Goal: Task Accomplishment & Management: Use online tool/utility

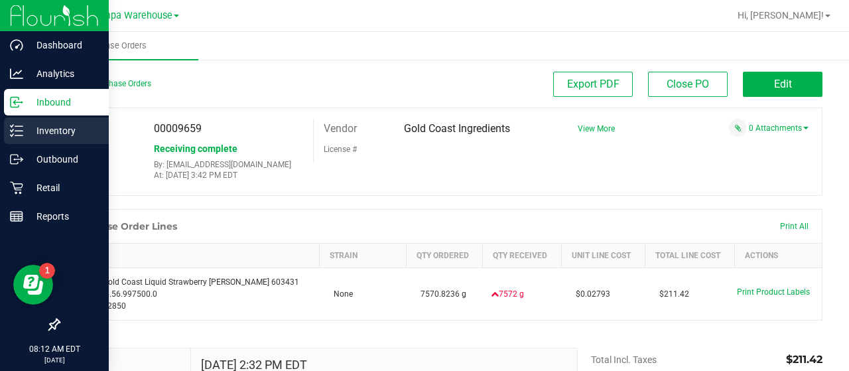
click at [43, 126] on p "Inventory" at bounding box center [63, 131] width 80 height 16
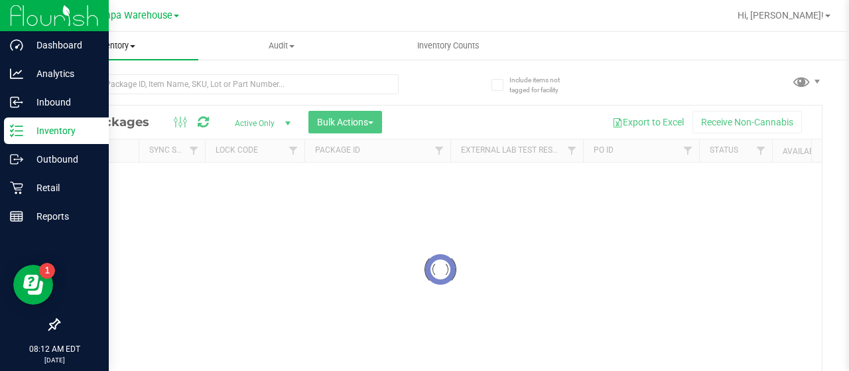
click at [126, 48] on span "Inventory" at bounding box center [115, 46] width 166 height 12
click at [102, 94] on span "All inventory" at bounding box center [76, 95] width 89 height 11
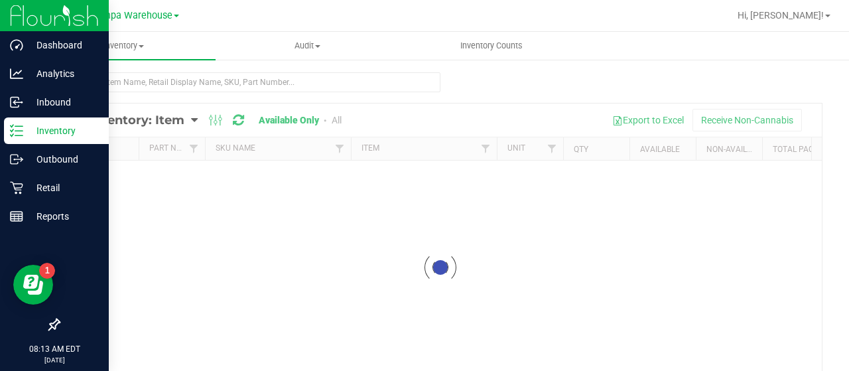
click at [181, 119] on div at bounding box center [440, 266] width 762 height 327
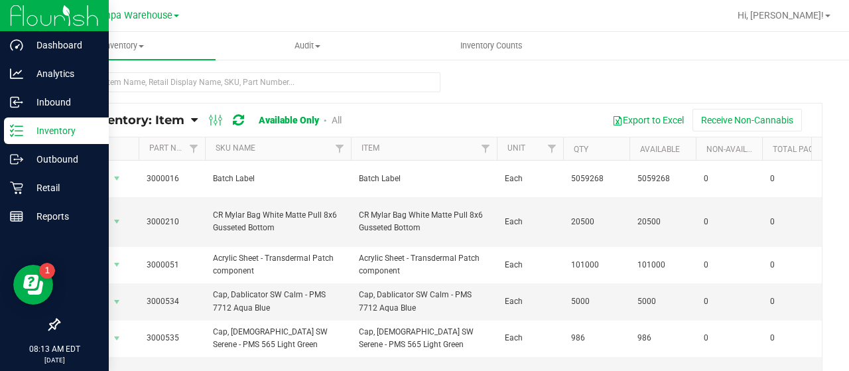
click at [180, 123] on span "All Inventory: Item" at bounding box center [126, 120] width 115 height 15
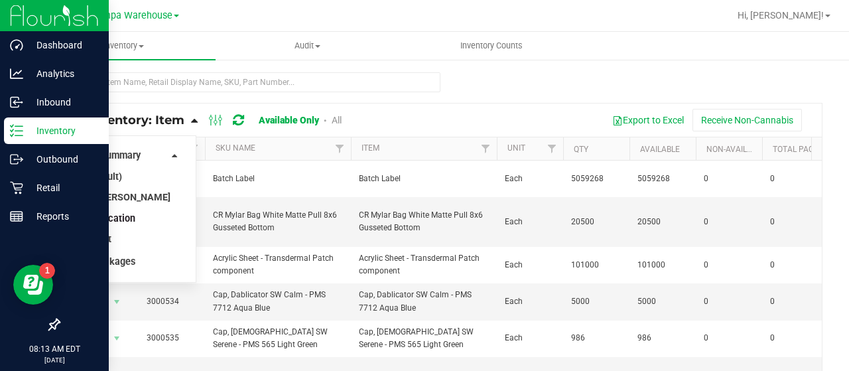
click at [109, 218] on span "Item by Location" at bounding box center [99, 218] width 72 height 11
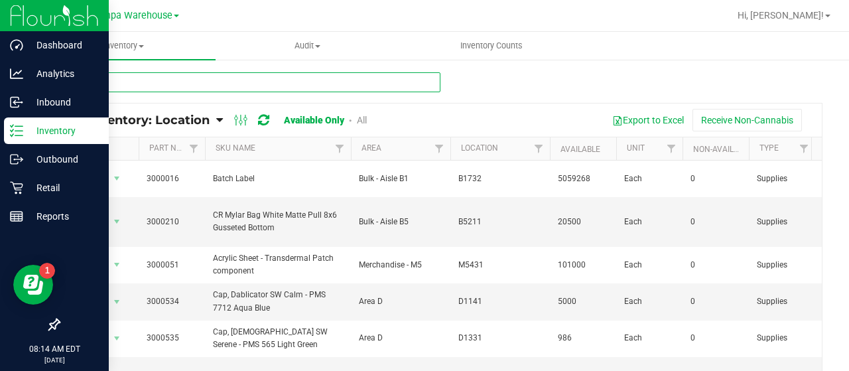
click at [263, 86] on input "text" at bounding box center [249, 82] width 382 height 20
type input "3004399"
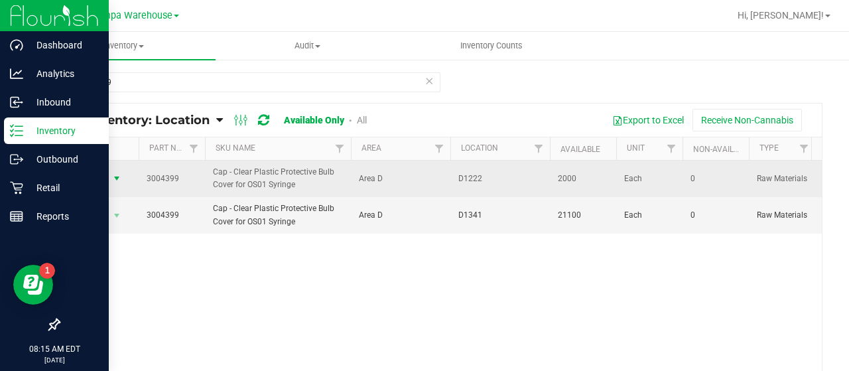
click at [105, 174] on span "Action" at bounding box center [90, 178] width 36 height 19
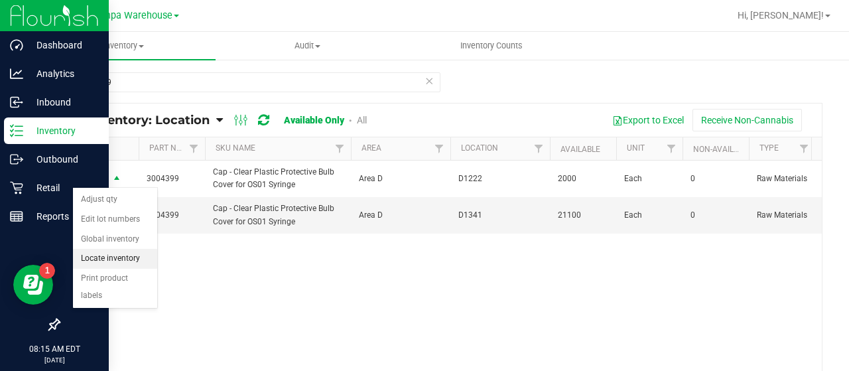
click at [99, 251] on li "Locate inventory" at bounding box center [115, 259] width 84 height 20
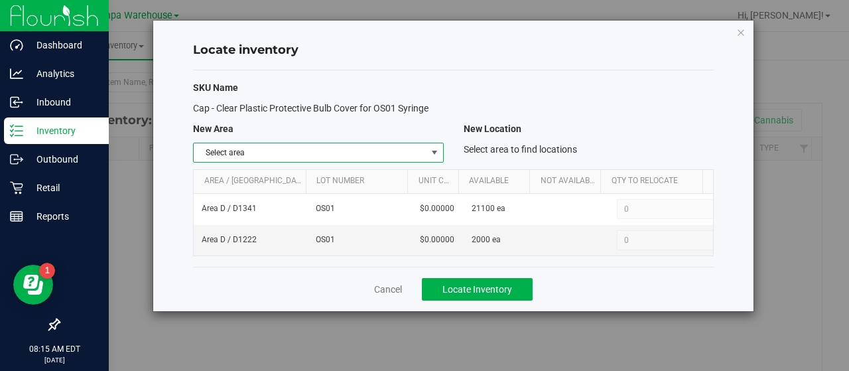
click at [434, 154] on span "select" at bounding box center [434, 152] width 11 height 11
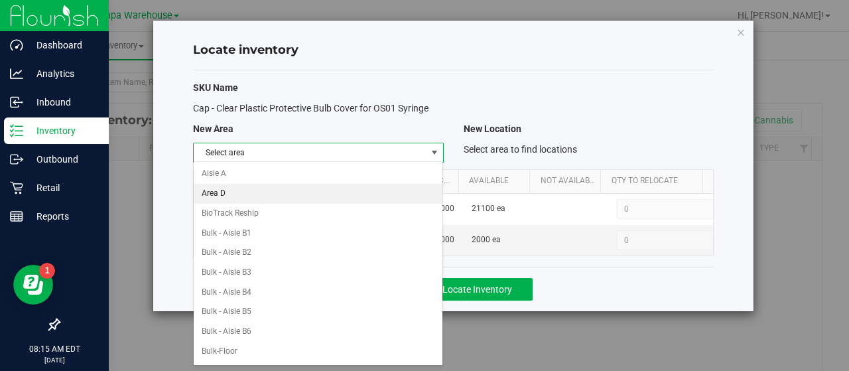
click at [255, 188] on li "Area D" at bounding box center [318, 194] width 249 height 20
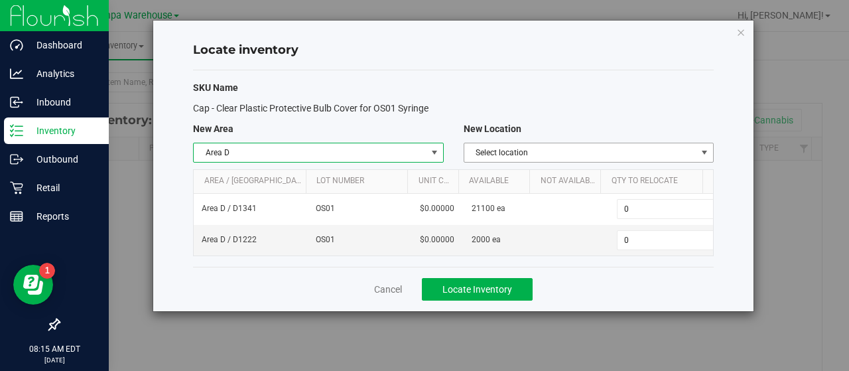
click at [708, 150] on span "select" at bounding box center [704, 152] width 11 height 11
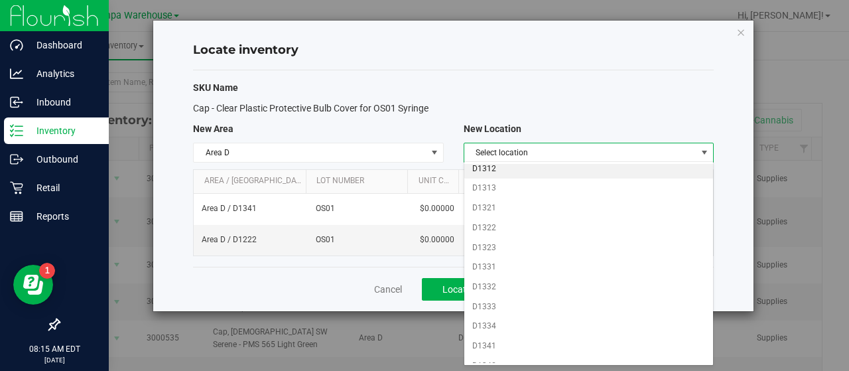
scroll to position [617, 0]
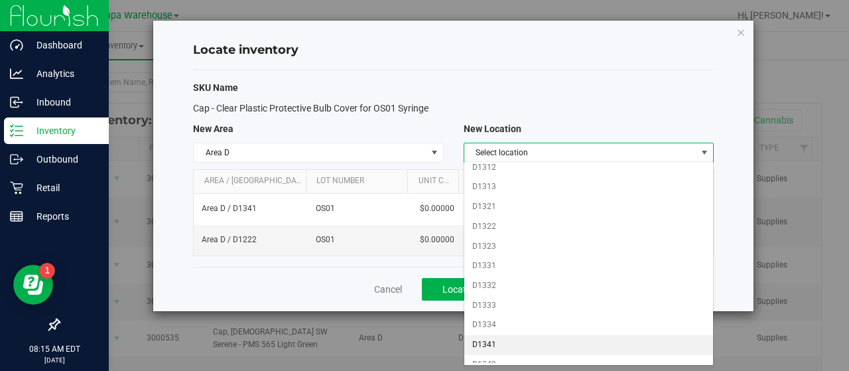
click at [483, 335] on li "D1341" at bounding box center [588, 345] width 249 height 20
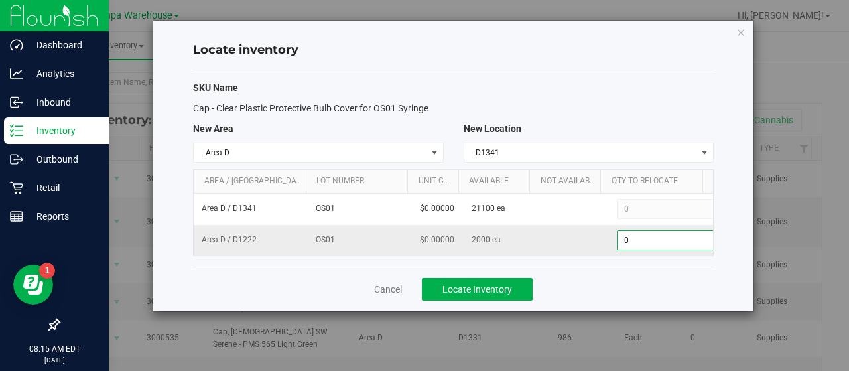
scroll to position [0, 4]
click at [623, 238] on span "0 0" at bounding box center [663, 240] width 99 height 20
click at [623, 238] on input "0" at bounding box center [663, 240] width 97 height 19
type input "2000"
type input "2,000"
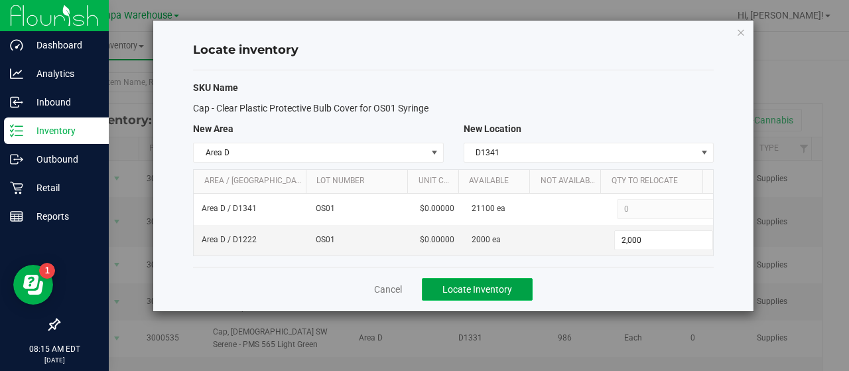
click at [508, 288] on span "Locate Inventory" at bounding box center [477, 289] width 70 height 11
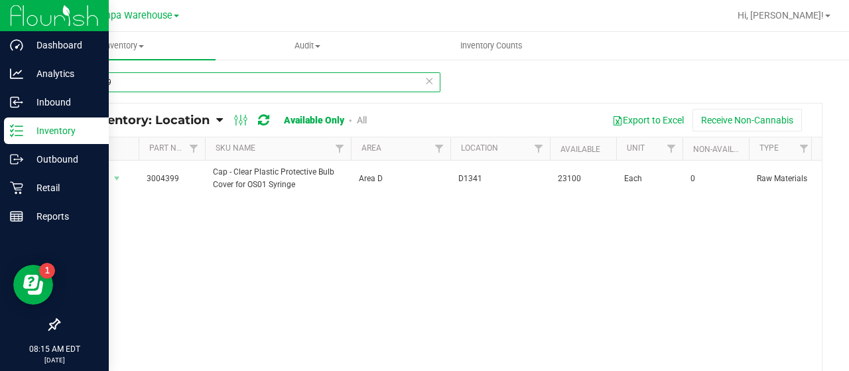
click at [323, 84] on input "3004399" at bounding box center [249, 82] width 382 height 20
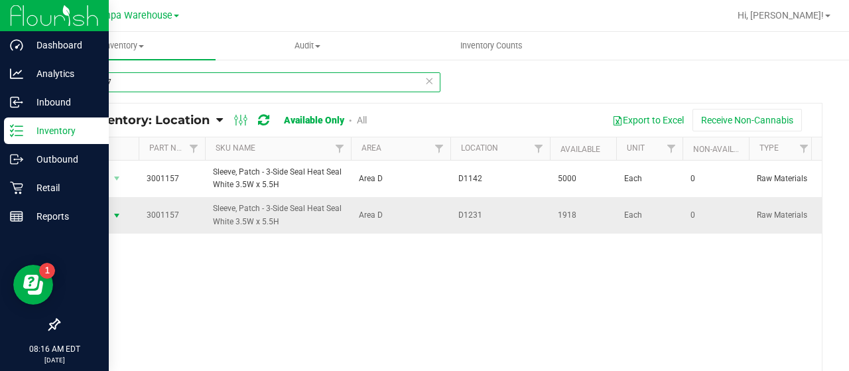
type input "3001157"
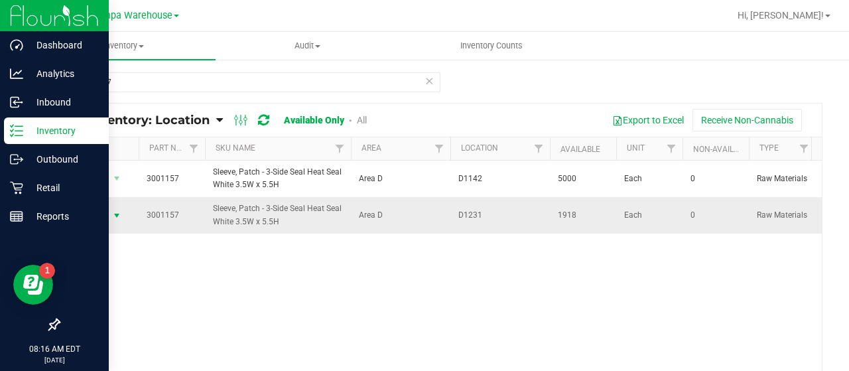
click at [103, 214] on span "Action" at bounding box center [90, 215] width 36 height 19
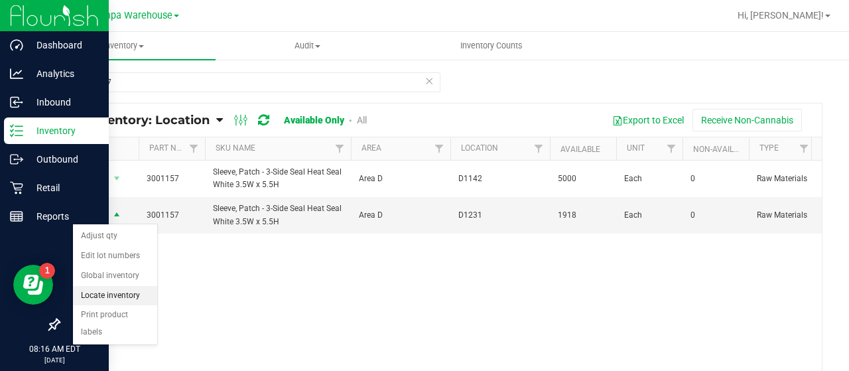
click at [117, 287] on li "Locate inventory" at bounding box center [115, 296] width 84 height 20
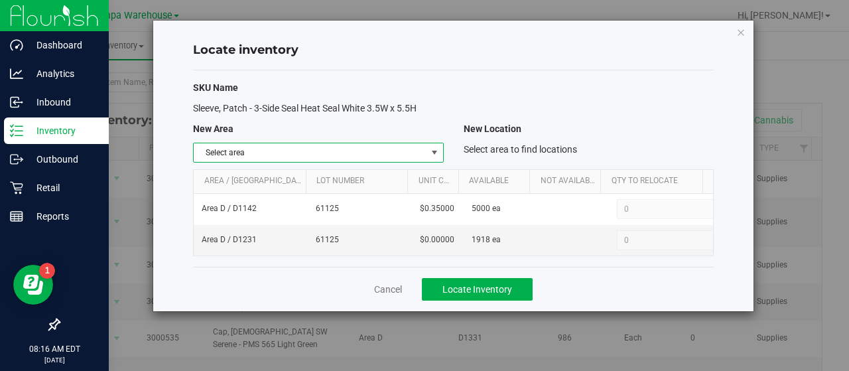
click at [434, 155] on span "select" at bounding box center [434, 152] width 11 height 11
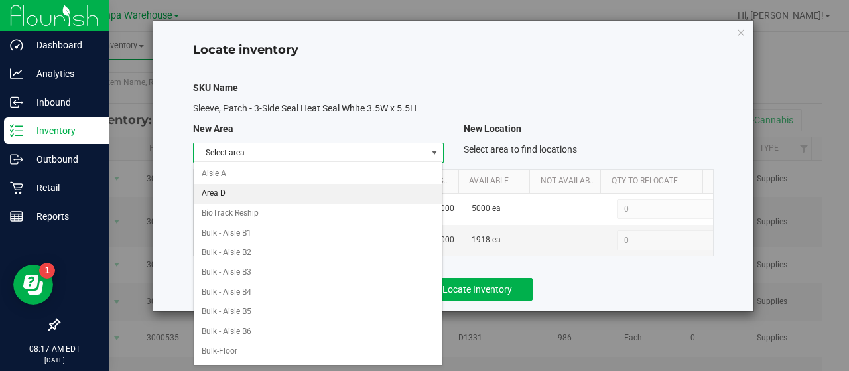
click at [313, 192] on li "Area D" at bounding box center [318, 194] width 249 height 20
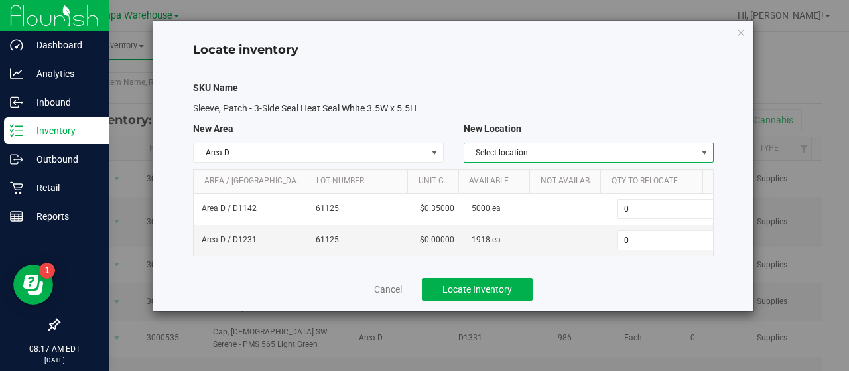
click at [701, 153] on span "select" at bounding box center [704, 152] width 11 height 11
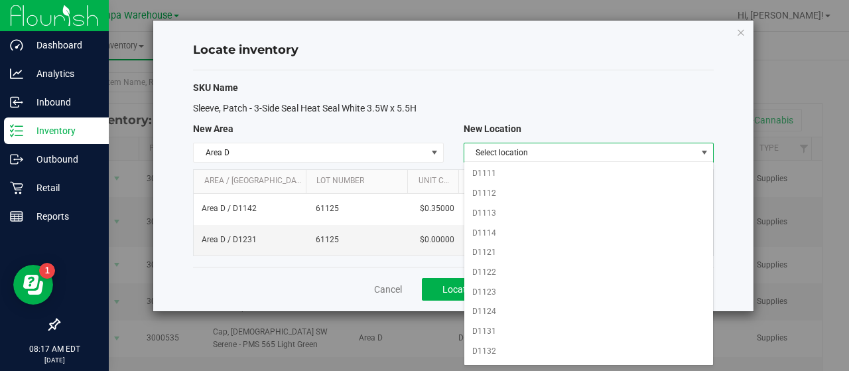
click at [701, 147] on span "select" at bounding box center [704, 152] width 11 height 11
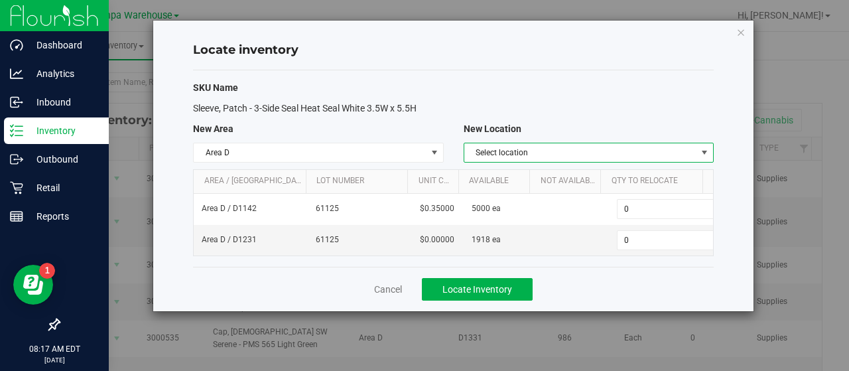
click at [705, 154] on span "select" at bounding box center [704, 152] width 11 height 11
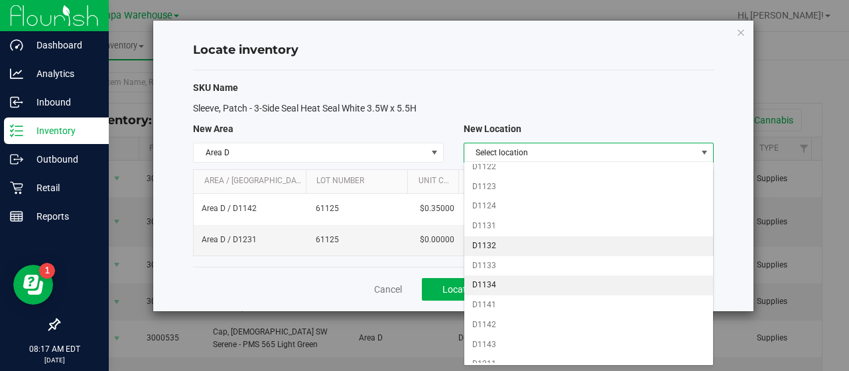
scroll to position [106, 0]
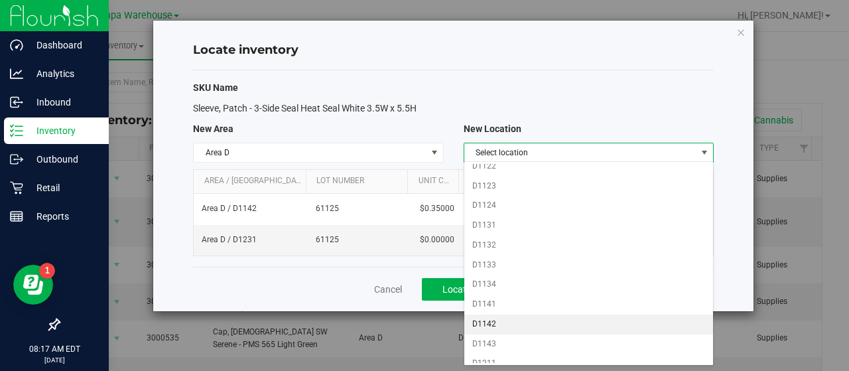
click at [487, 315] on li "D1142" at bounding box center [588, 324] width 249 height 20
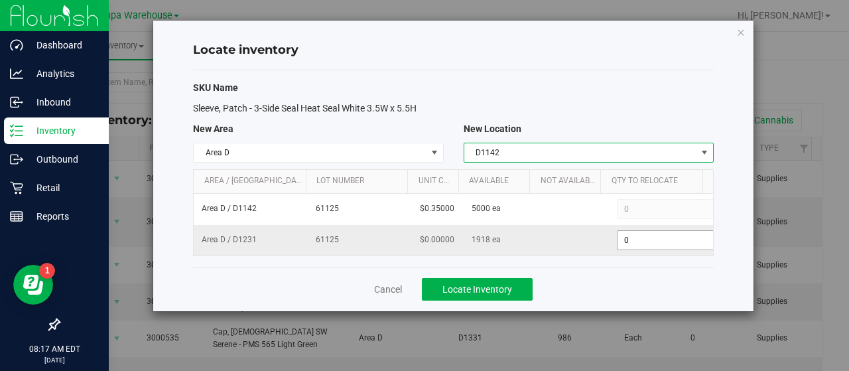
scroll to position [0, 4]
click at [626, 234] on span "0 0" at bounding box center [663, 240] width 99 height 20
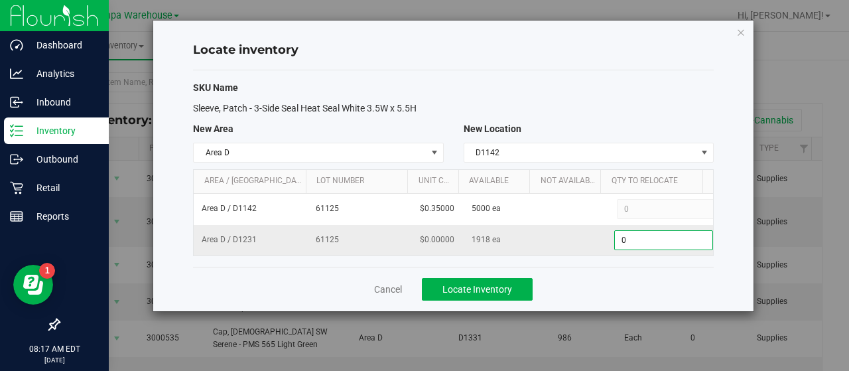
click at [626, 234] on input "0" at bounding box center [663, 240] width 97 height 19
type input "1918"
type input "1,918"
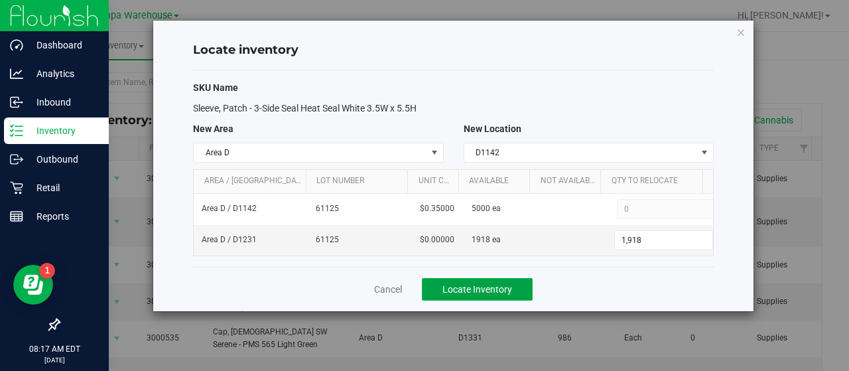
click at [487, 289] on span "Locate Inventory" at bounding box center [477, 289] width 70 height 11
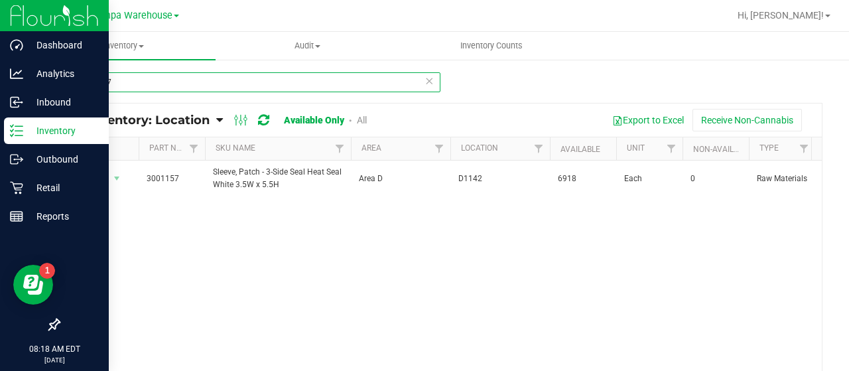
click at [198, 84] on input "3001157" at bounding box center [249, 82] width 382 height 20
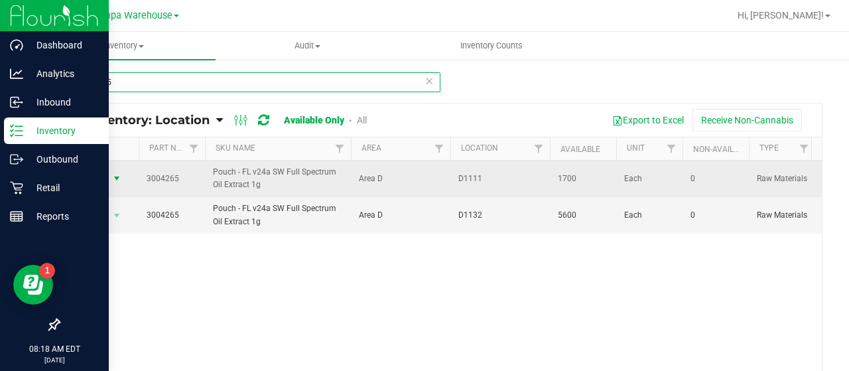
type input "3004265"
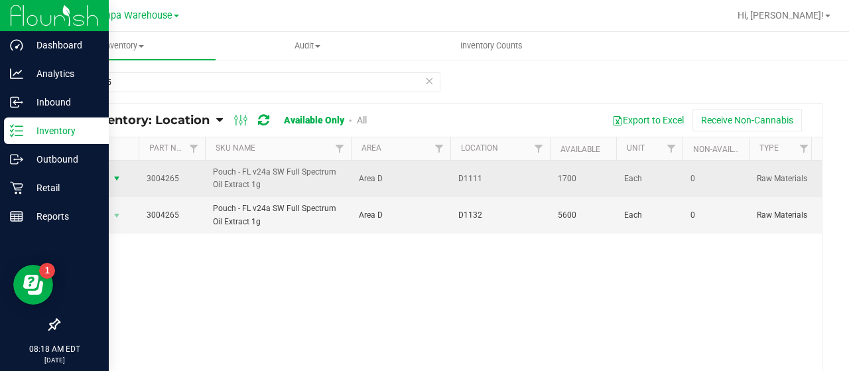
click at [114, 177] on span "select" at bounding box center [116, 178] width 11 height 11
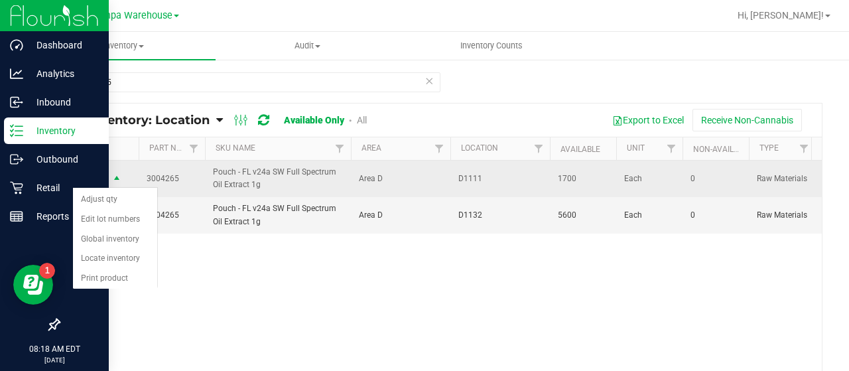
click at [114, 177] on span "select" at bounding box center [116, 179] width 11 height 11
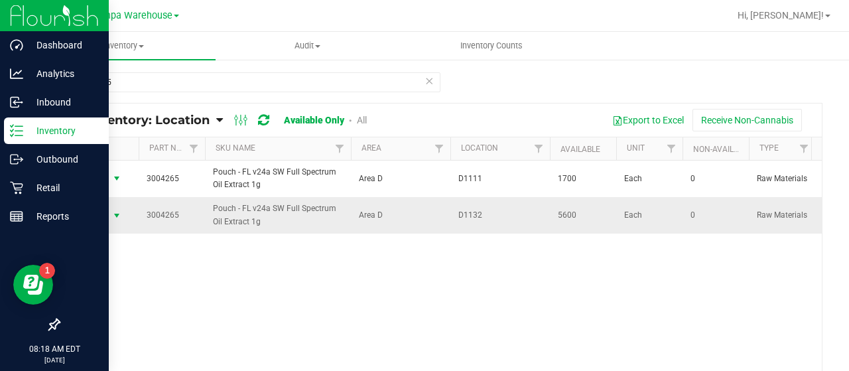
click at [103, 211] on span "Action" at bounding box center [90, 215] width 36 height 19
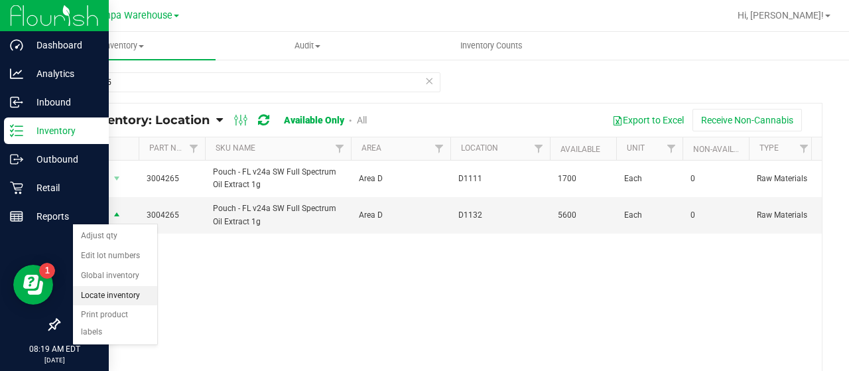
click at [104, 289] on li "Locate inventory" at bounding box center [115, 296] width 84 height 20
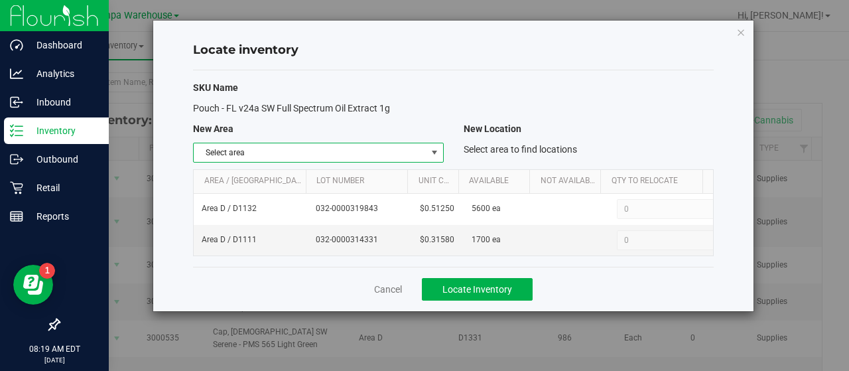
click at [435, 148] on span "select" at bounding box center [434, 152] width 11 height 11
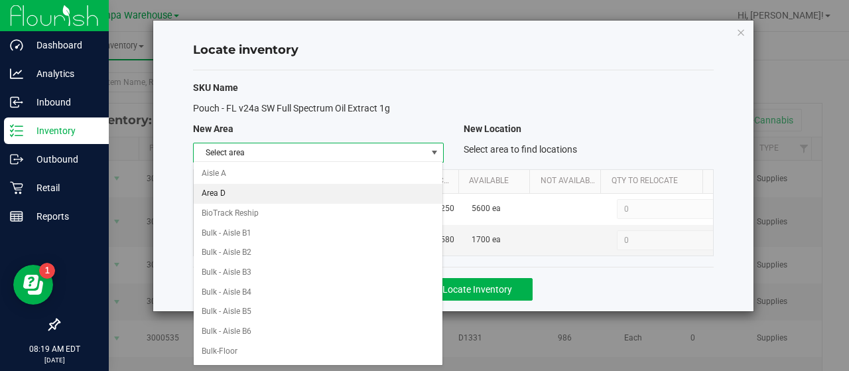
click at [263, 198] on li "Area D" at bounding box center [318, 194] width 249 height 20
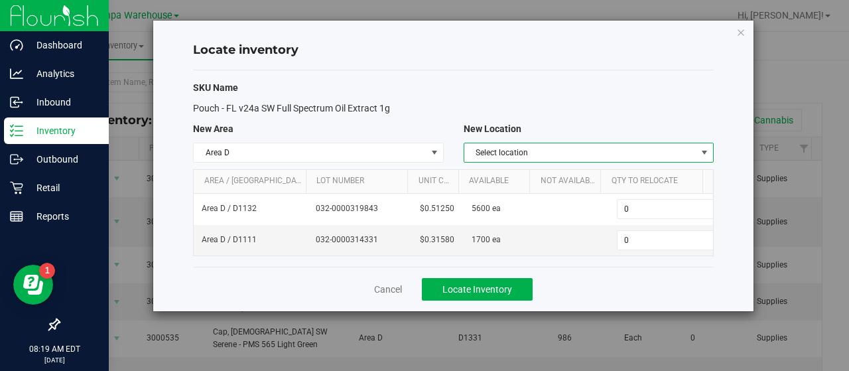
click at [707, 150] on span "select" at bounding box center [704, 152] width 11 height 11
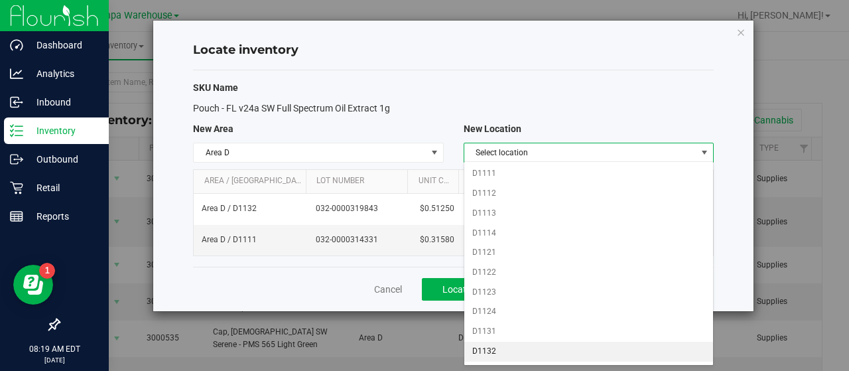
click at [496, 350] on li "D1132" at bounding box center [588, 351] width 249 height 20
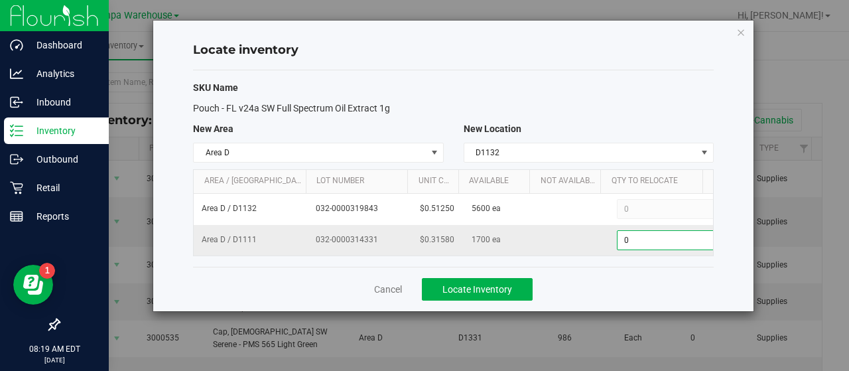
scroll to position [0, 4]
click at [639, 230] on span "0 0" at bounding box center [663, 240] width 99 height 20
click at [639, 231] on input "0" at bounding box center [663, 240] width 97 height 19
type input "1700"
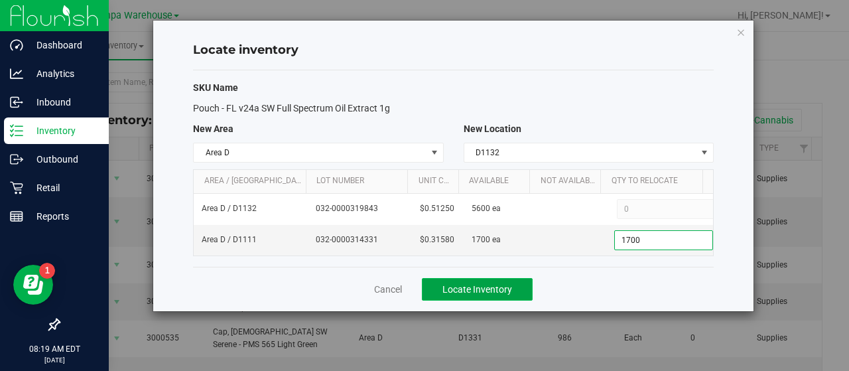
type input "1,700"
click at [485, 284] on span "Locate Inventory" at bounding box center [477, 289] width 70 height 11
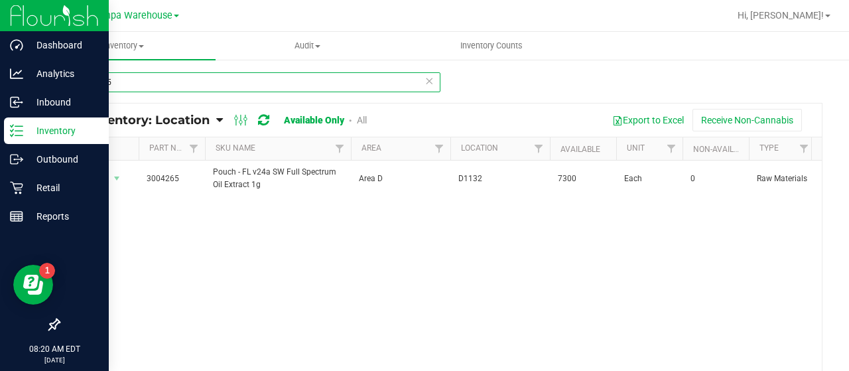
click at [295, 78] on input "3004265" at bounding box center [249, 82] width 382 height 20
type input "3004400"
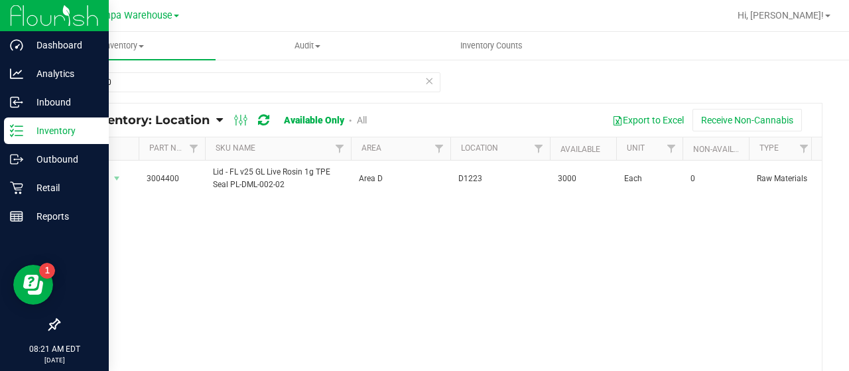
click at [500, 118] on div "Export to Excel Receive Non-Cannabis" at bounding box center [598, 120] width 425 height 23
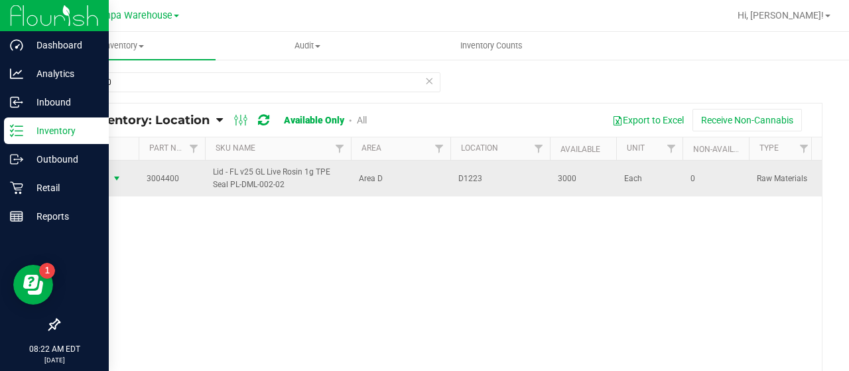
click at [93, 176] on span "Action" at bounding box center [90, 178] width 36 height 19
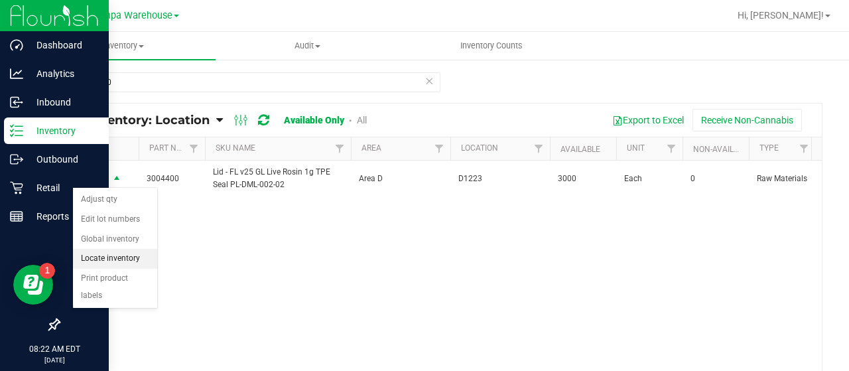
click at [105, 253] on li "Locate inventory" at bounding box center [115, 259] width 84 height 20
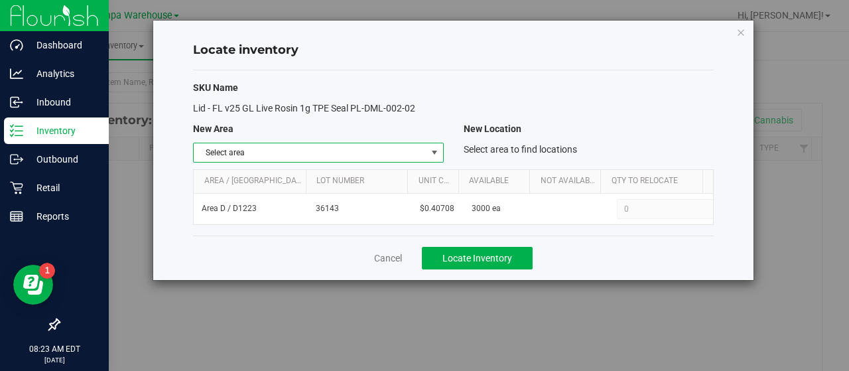
click at [375, 152] on span "Select area" at bounding box center [310, 152] width 232 height 19
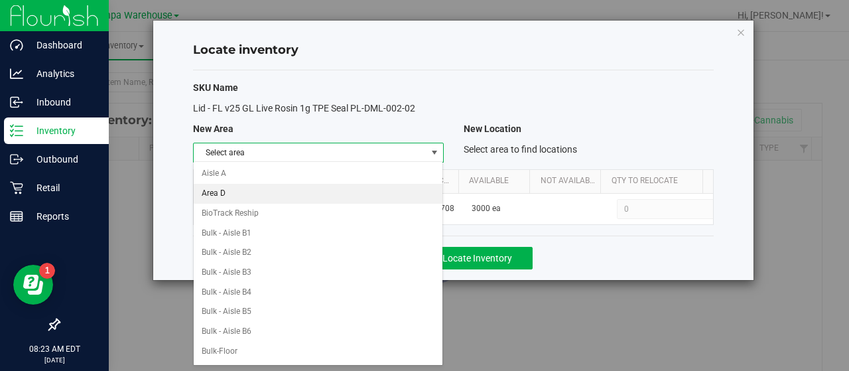
click at [251, 188] on li "Area D" at bounding box center [318, 194] width 249 height 20
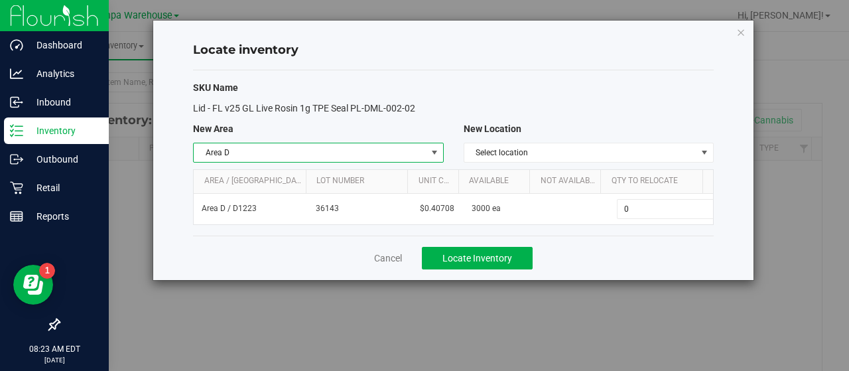
click at [530, 139] on div "SKU Name Lid - FL v25 GL Live Rosin 1g TPE Seal PL-DML-002-02 New Area New Loca…" at bounding box center [453, 152] width 520 height 165
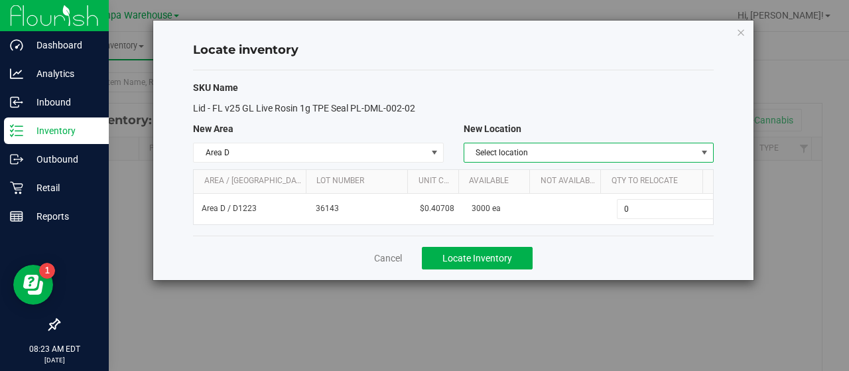
click at [529, 154] on span "Select location" at bounding box center [580, 152] width 232 height 19
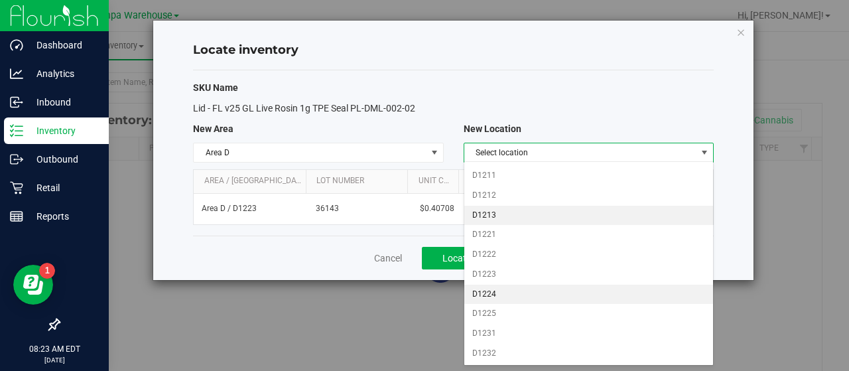
scroll to position [295, 0]
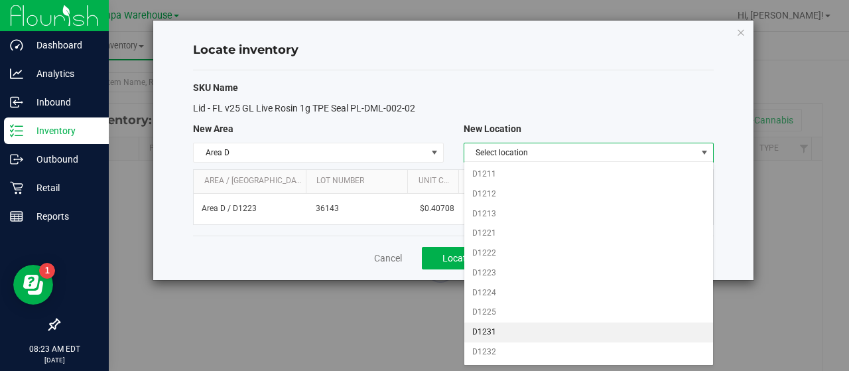
click at [489, 322] on li "D1231" at bounding box center [588, 332] width 249 height 20
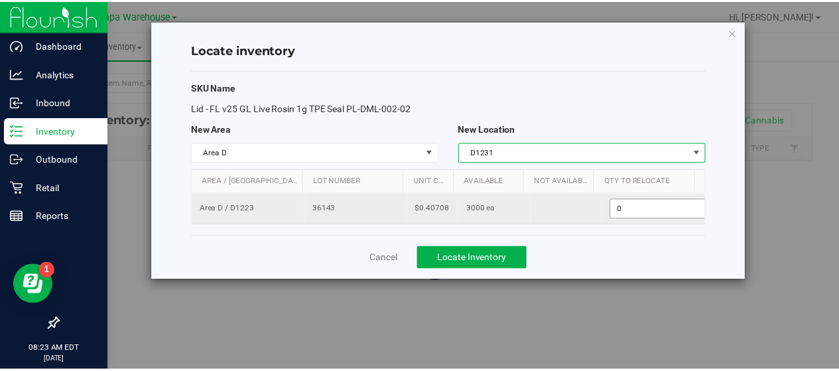
scroll to position [0, 4]
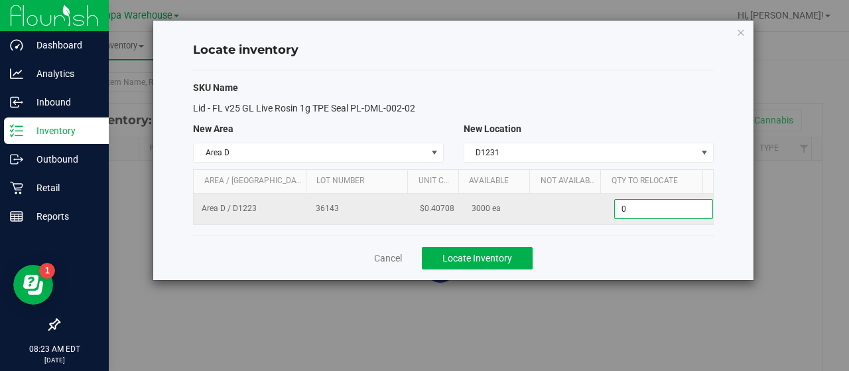
click at [628, 206] on span "0 0" at bounding box center [663, 209] width 99 height 20
click at [628, 206] on input "0" at bounding box center [663, 209] width 97 height 19
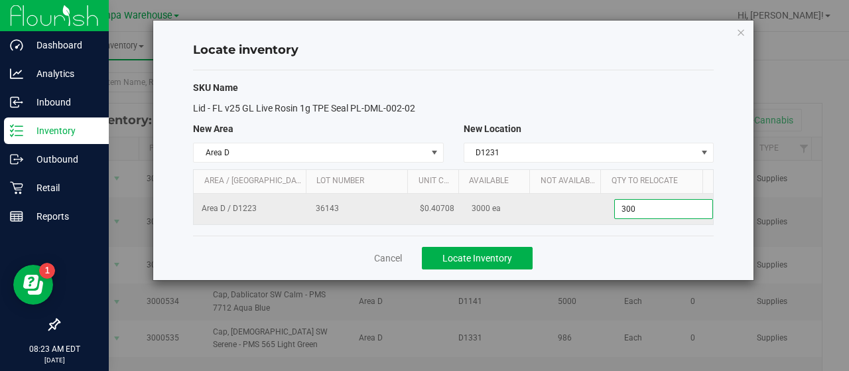
type input "3000"
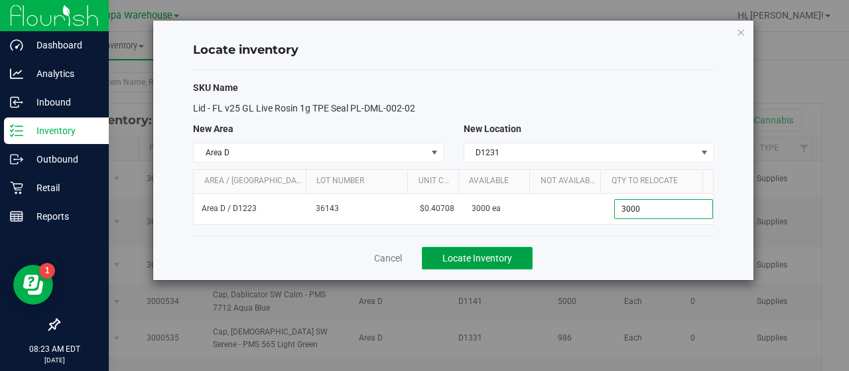
type input "3,000"
click at [456, 253] on span "Locate Inventory" at bounding box center [477, 258] width 70 height 11
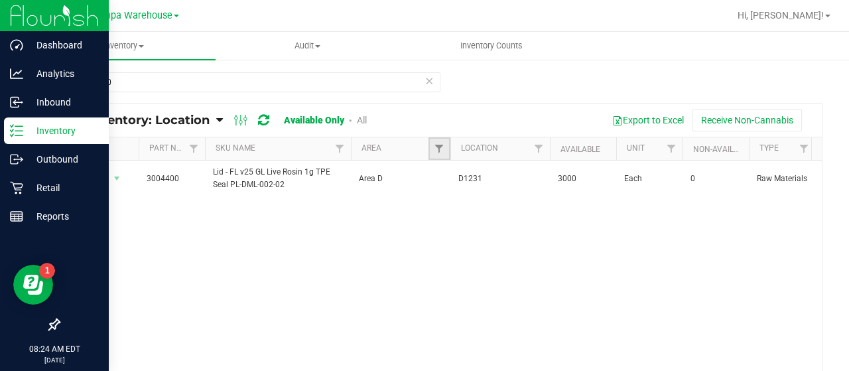
click at [445, 148] on link "Filter" at bounding box center [439, 148] width 22 height 23
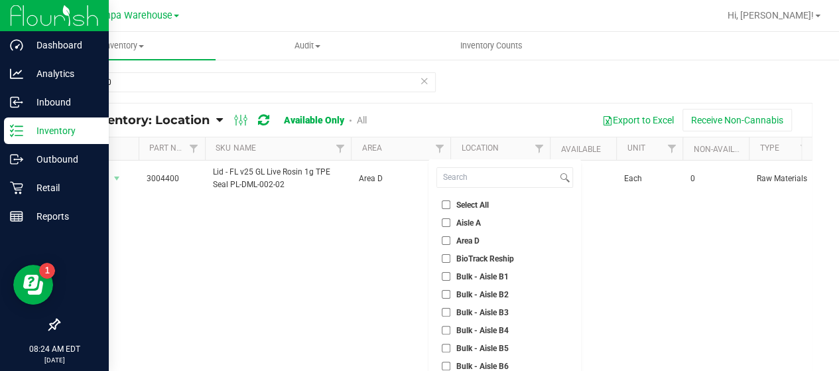
click at [445, 239] on input "Area D" at bounding box center [445, 240] width 9 height 9
checkbox input "true"
click at [540, 141] on link "Filter" at bounding box center [539, 148] width 22 height 23
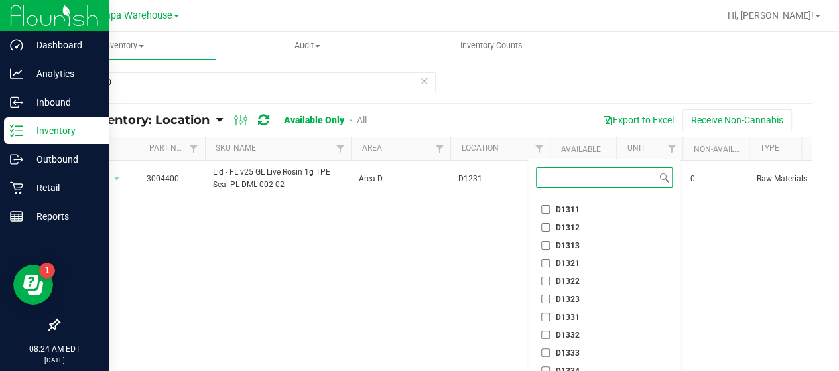
scroll to position [13241, 0]
click at [546, 318] on input "D1331" at bounding box center [545, 316] width 9 height 9
checkbox input "true"
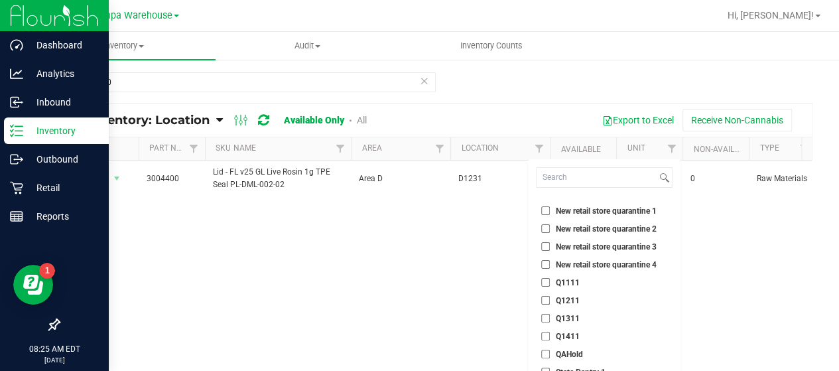
click at [619, 333] on li "Q1411" at bounding box center [604, 336] width 137 height 14
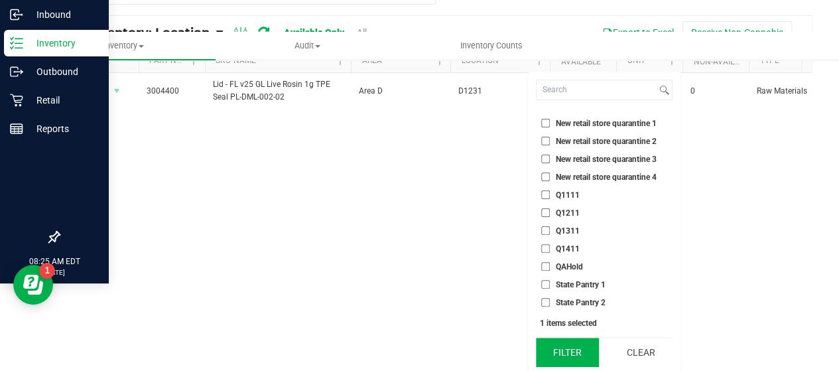
click at [573, 356] on button "Filter" at bounding box center [568, 351] width 64 height 29
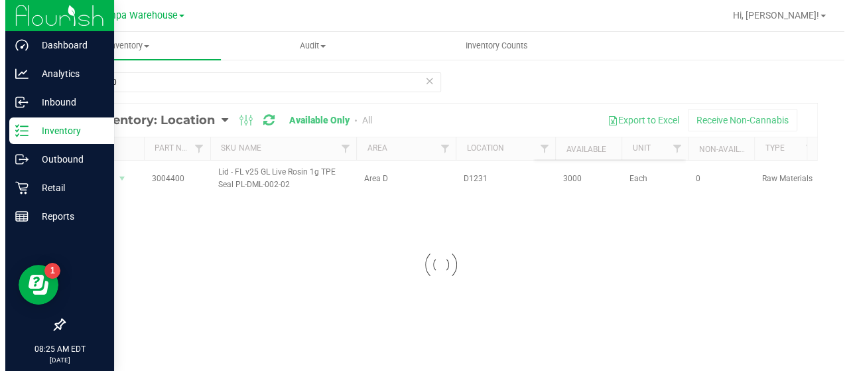
scroll to position [0, 0]
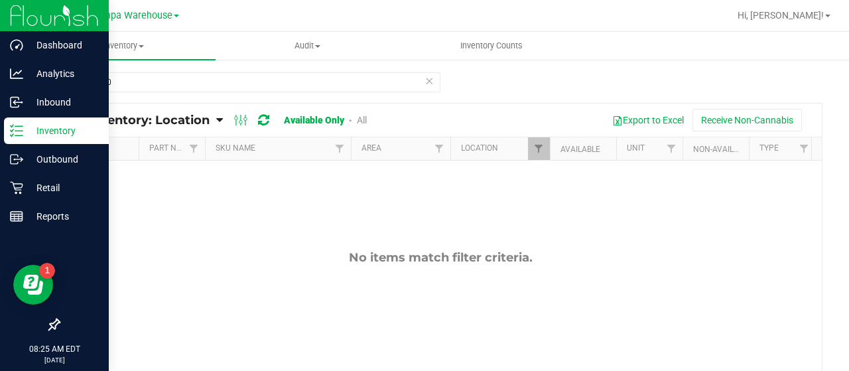
click at [424, 82] on icon at bounding box center [428, 80] width 9 height 16
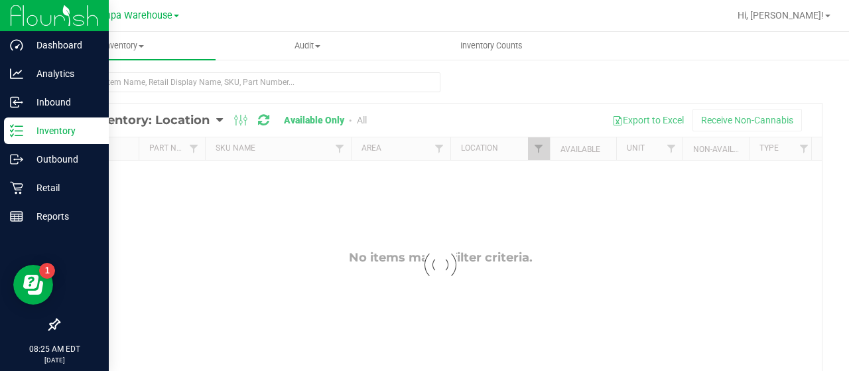
click at [537, 146] on div at bounding box center [440, 264] width 762 height 322
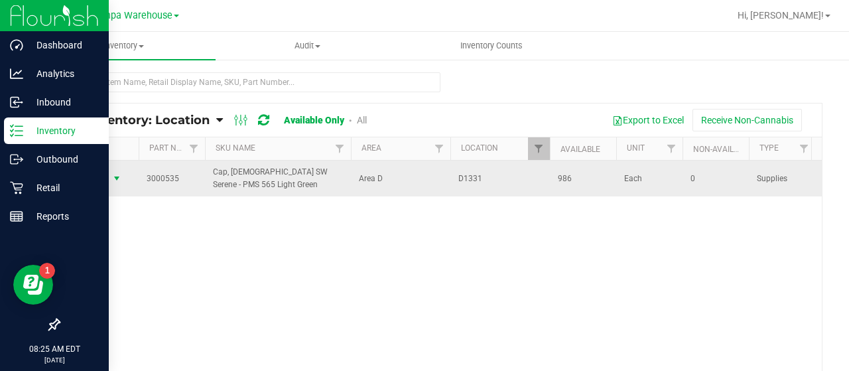
click at [98, 172] on span "Action" at bounding box center [90, 178] width 36 height 19
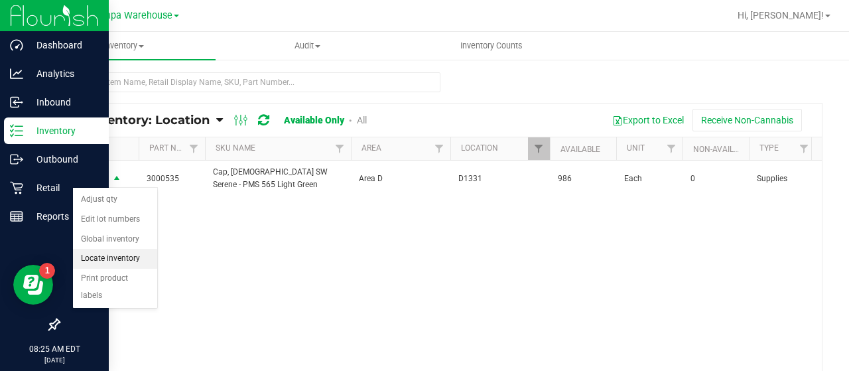
click at [101, 261] on li "Locate inventory" at bounding box center [115, 259] width 84 height 20
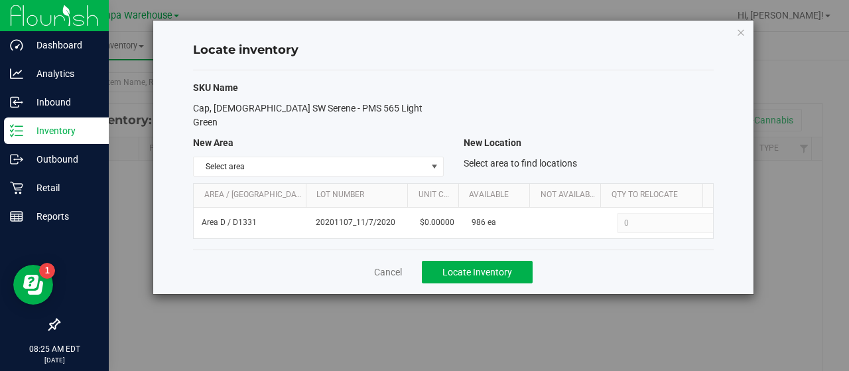
drag, startPoint x: 101, startPoint y: 261, endPoint x: 383, endPoint y: 331, distance: 291.0
click at [383, 331] on div "Locate inventory SKU Name Cap, [DEMOGRAPHIC_DATA] SW Serene - PMS 565 Light Gre…" at bounding box center [429, 185] width 858 height 371
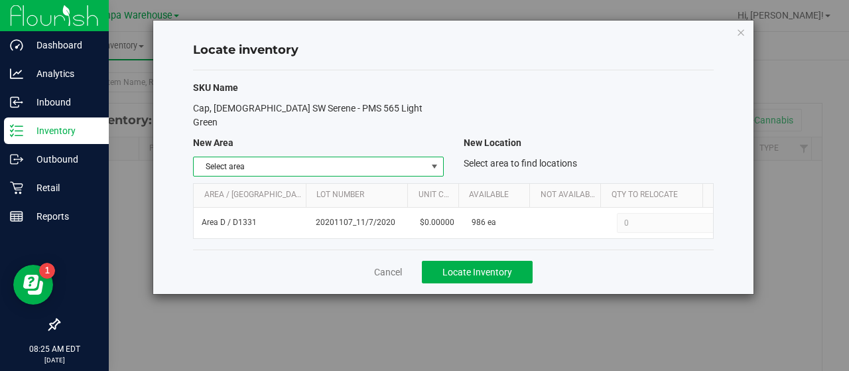
click at [431, 161] on span "select" at bounding box center [434, 166] width 11 height 11
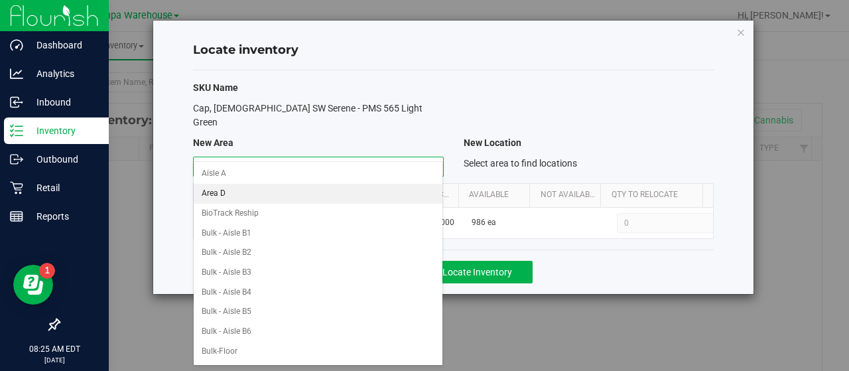
click at [223, 188] on li "Area D" at bounding box center [318, 194] width 249 height 20
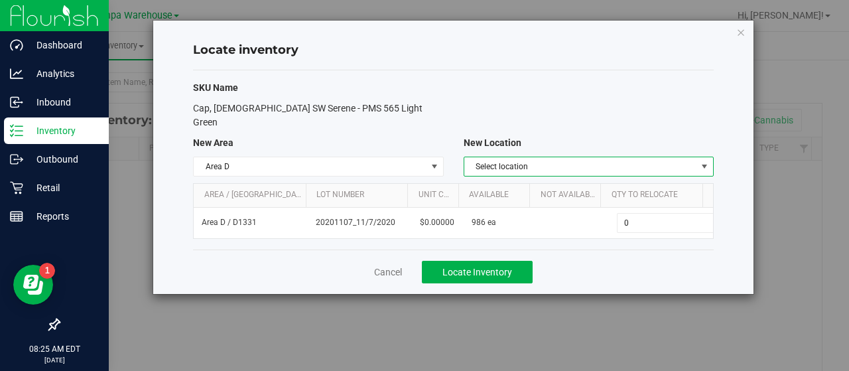
click at [638, 160] on span "Select location" at bounding box center [580, 166] width 232 height 19
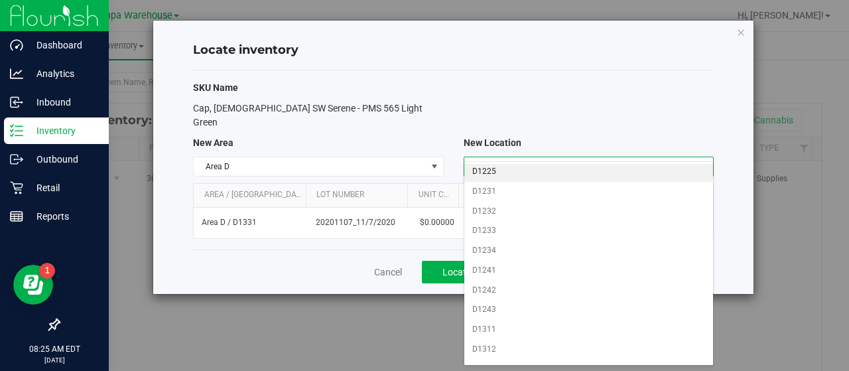
scroll to position [445, 0]
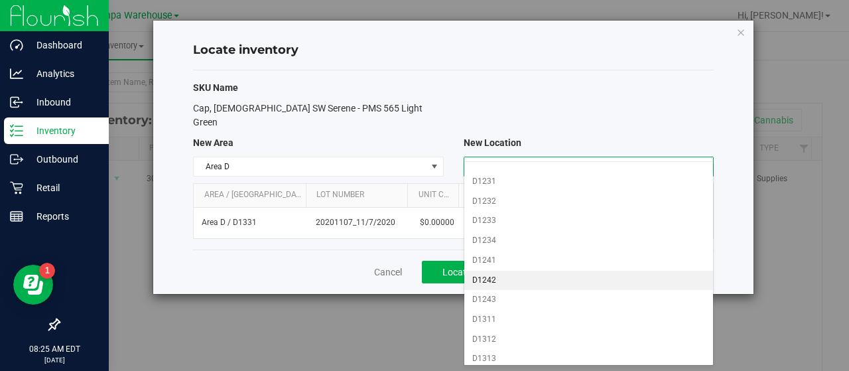
click at [493, 270] on li "D1242" at bounding box center [588, 280] width 249 height 20
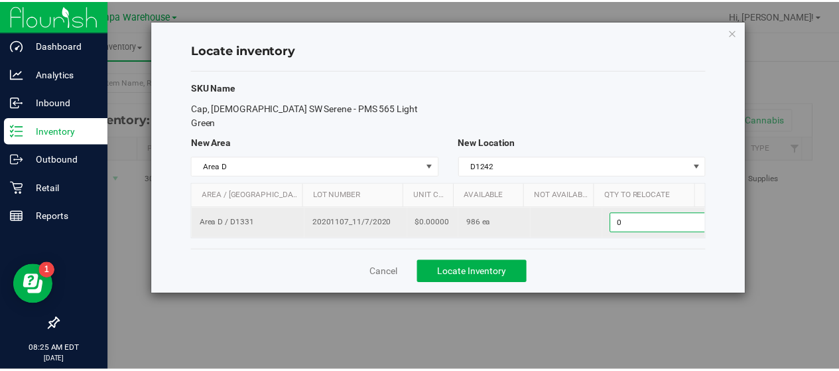
scroll to position [0, 4]
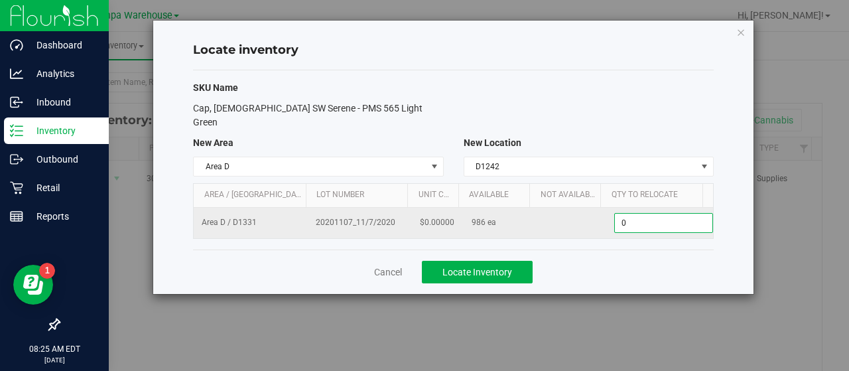
click at [622, 213] on span "0 0" at bounding box center [663, 223] width 99 height 20
click at [622, 213] on input "0" at bounding box center [663, 222] width 97 height 19
type input "986"
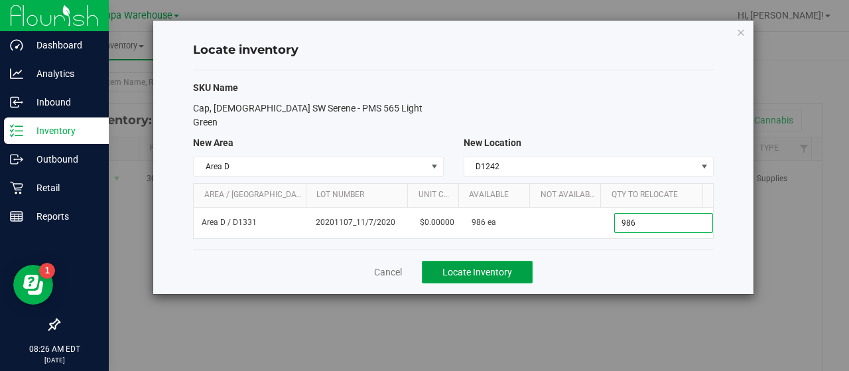
type input "986"
click at [494, 266] on span "Locate Inventory" at bounding box center [477, 271] width 70 height 11
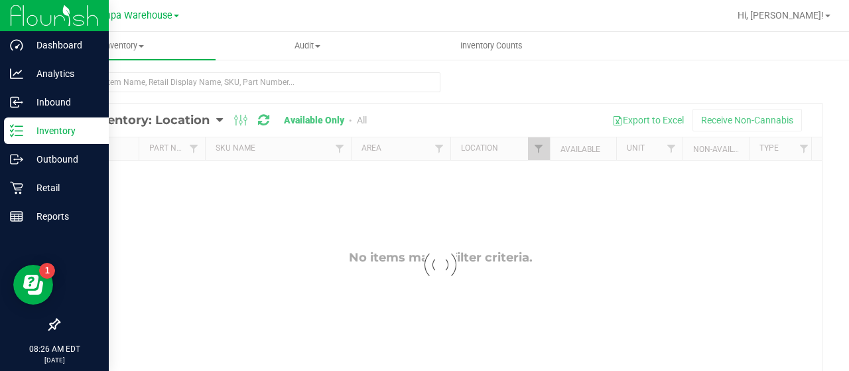
click at [535, 147] on div at bounding box center [440, 264] width 762 height 322
click at [534, 148] on div at bounding box center [440, 264] width 762 height 322
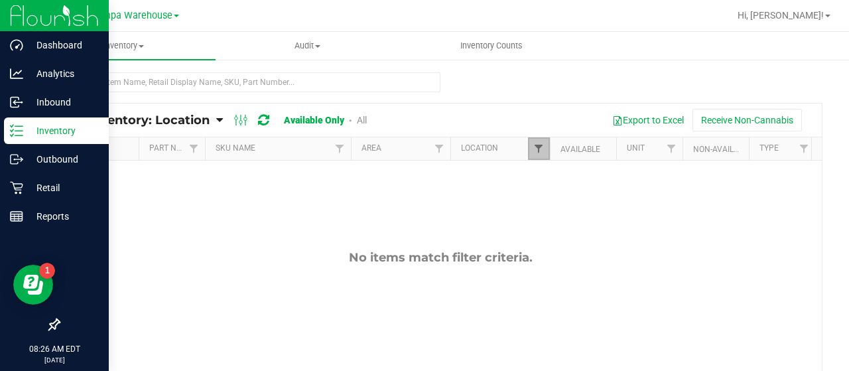
click at [534, 148] on span "Filter" at bounding box center [538, 148] width 11 height 11
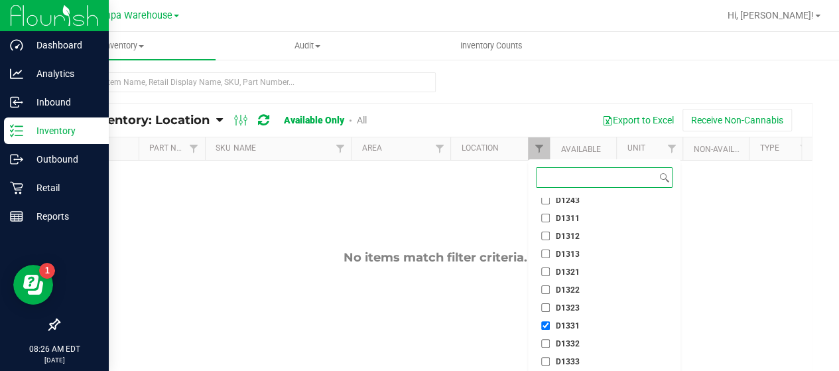
scroll to position [13232, 0]
click at [546, 310] on input "D1323" at bounding box center [545, 307] width 9 height 9
checkbox input "true"
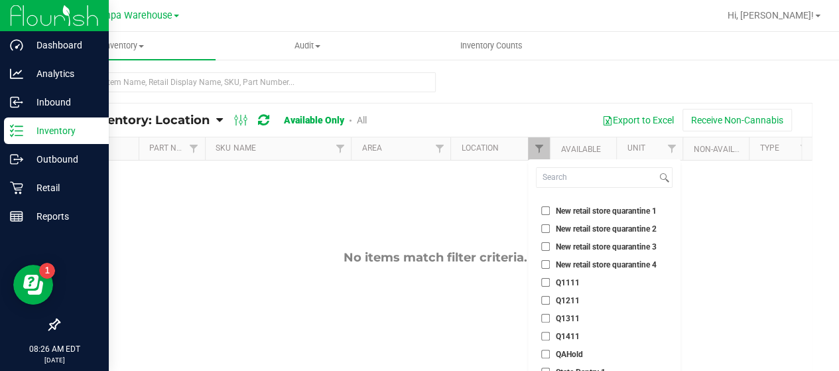
scroll to position [88, 0]
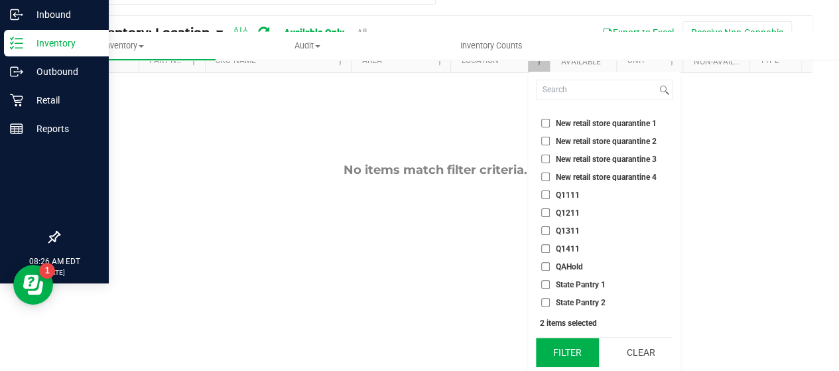
click at [553, 357] on button "Filter" at bounding box center [568, 351] width 64 height 29
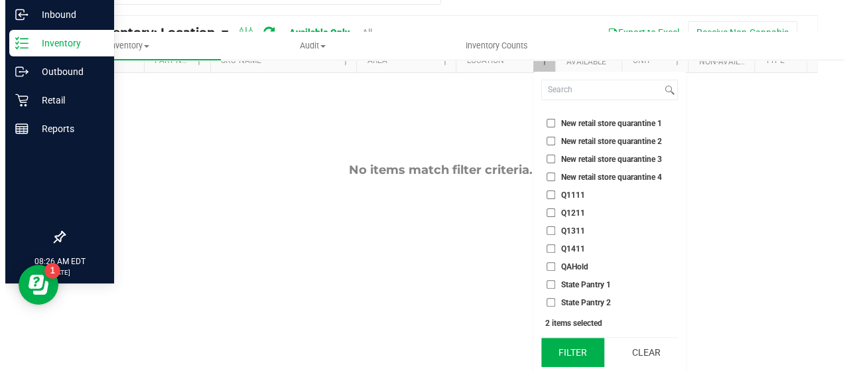
scroll to position [0, 0]
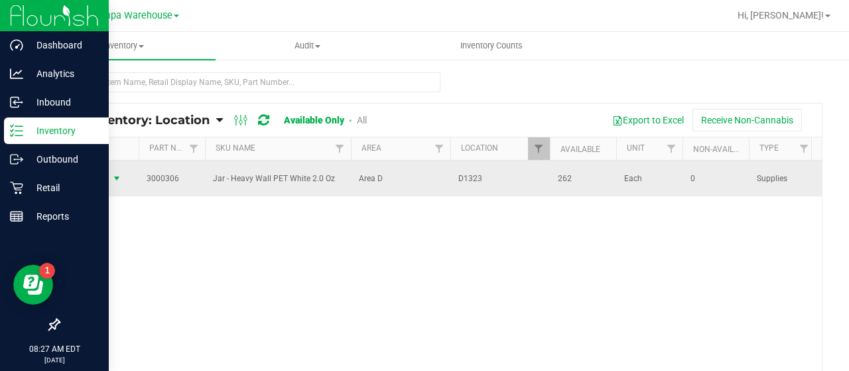
click at [93, 174] on span "Action" at bounding box center [90, 178] width 36 height 19
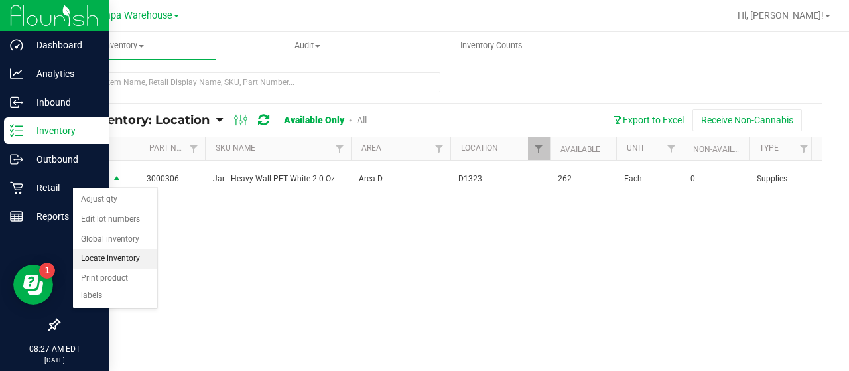
click at [103, 253] on li "Locate inventory" at bounding box center [115, 259] width 84 height 20
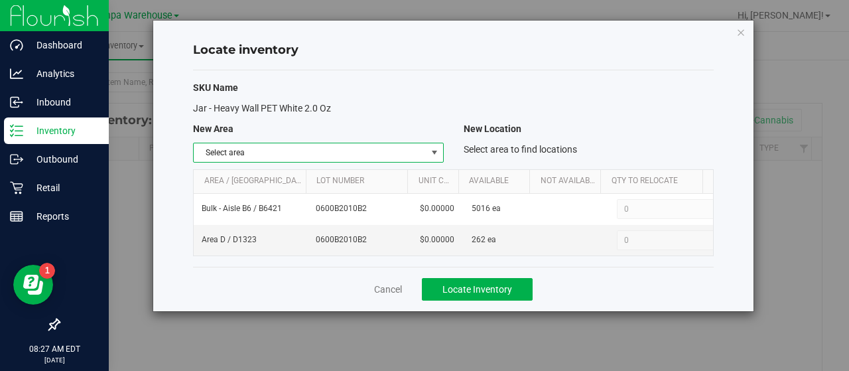
click at [436, 151] on span "select" at bounding box center [434, 152] width 11 height 11
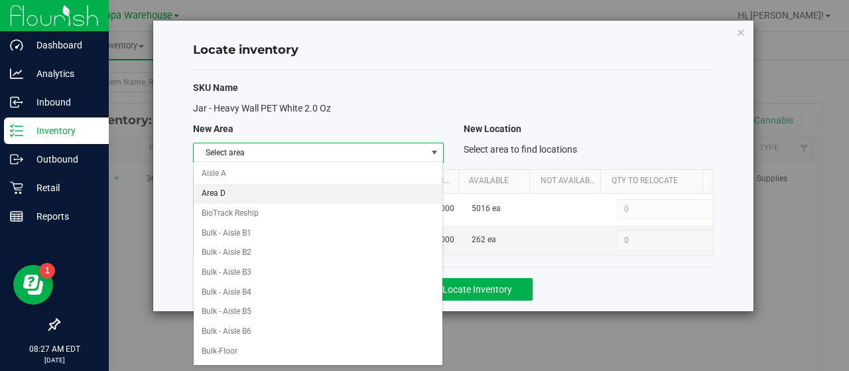
click at [321, 187] on li "Area D" at bounding box center [318, 194] width 249 height 20
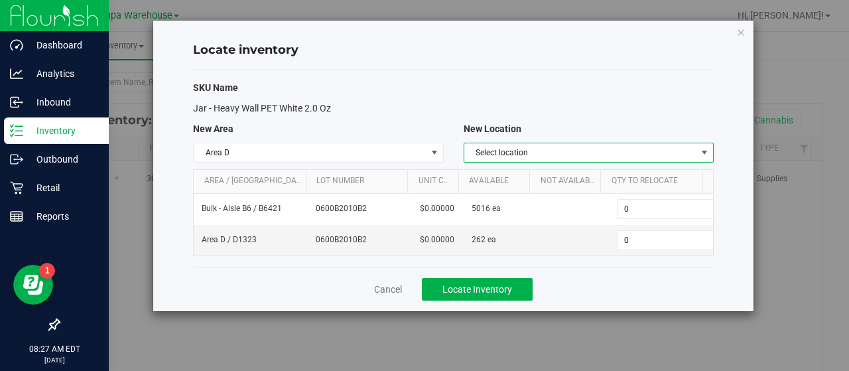
click at [709, 151] on span "select" at bounding box center [704, 152] width 11 height 11
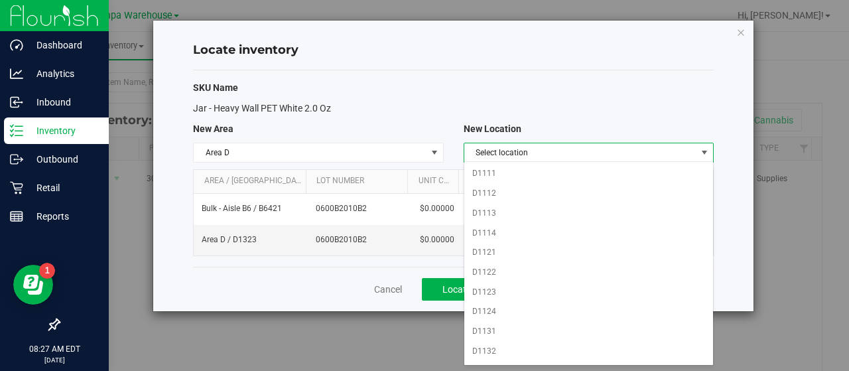
click at [709, 151] on span "select" at bounding box center [704, 152] width 11 height 11
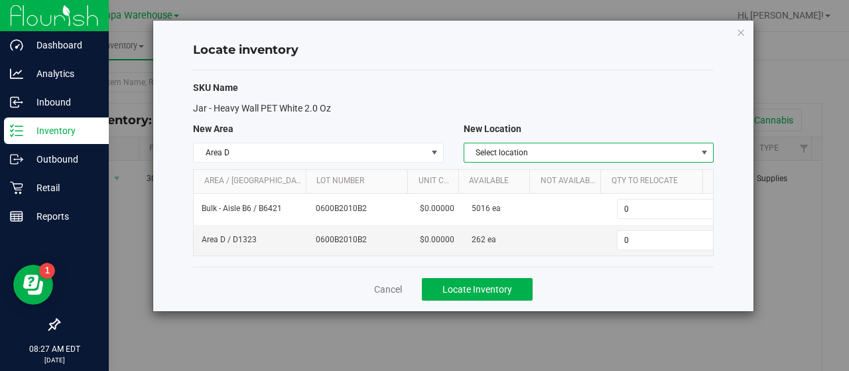
click at [599, 153] on span "Select location" at bounding box center [580, 152] width 232 height 19
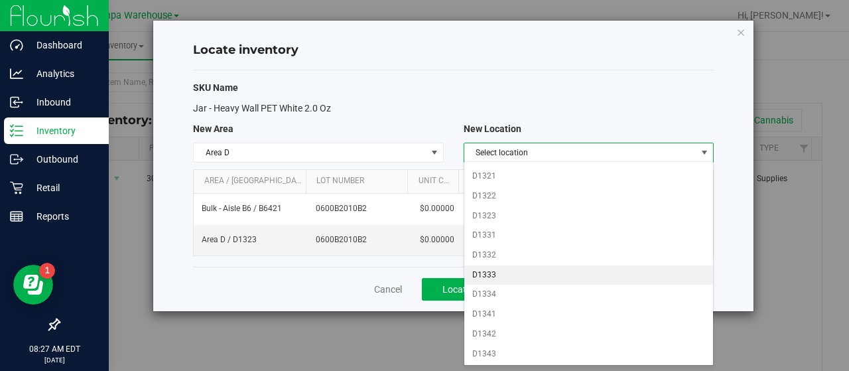
scroll to position [662, 0]
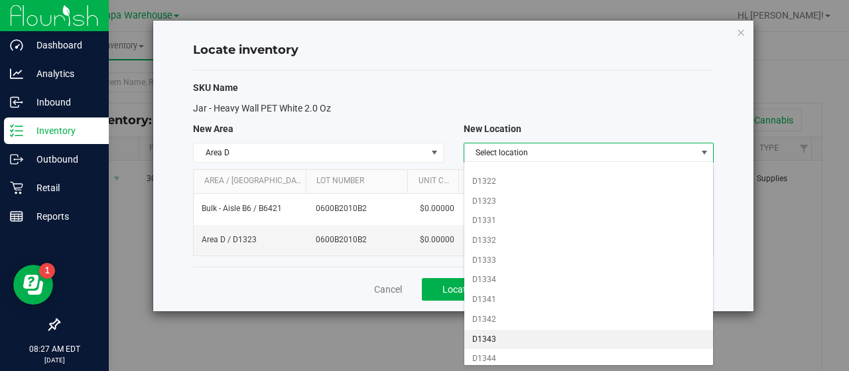
click at [495, 329] on li "D1343" at bounding box center [588, 339] width 249 height 20
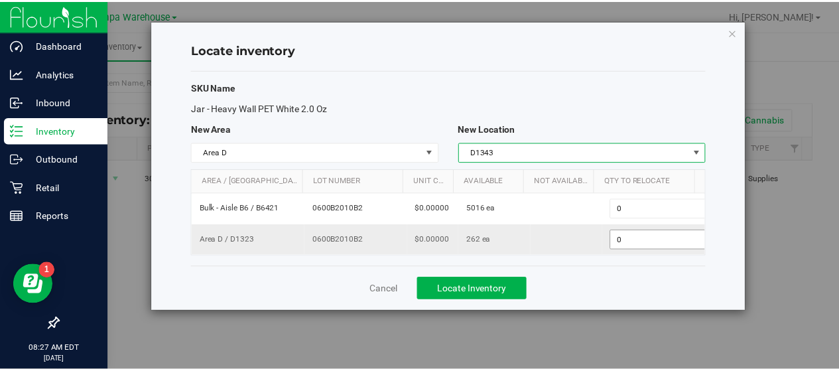
scroll to position [0, 4]
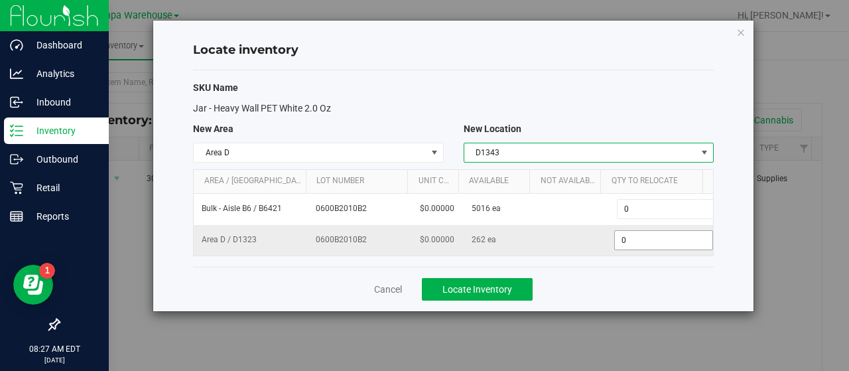
click at [664, 238] on span "0 0" at bounding box center [663, 240] width 99 height 20
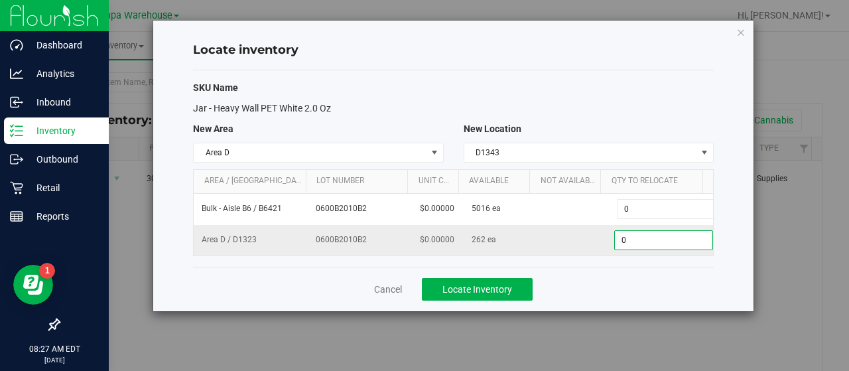
click at [664, 238] on input "0" at bounding box center [663, 240] width 97 height 19
type input "262"
click at [468, 291] on button "Locate Inventory" at bounding box center [477, 289] width 111 height 23
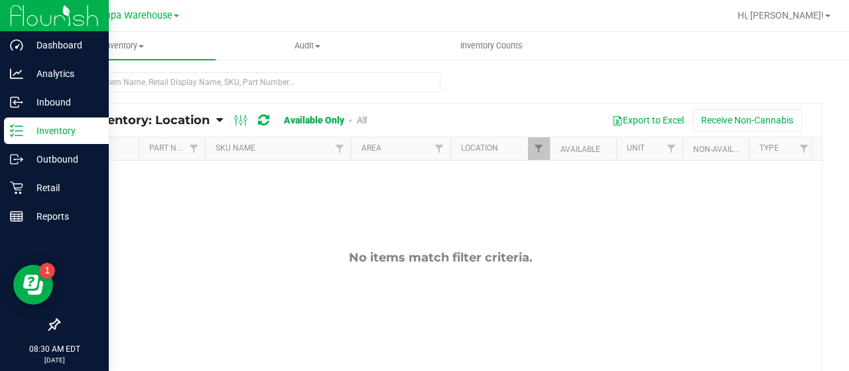
drag, startPoint x: 468, startPoint y: 291, endPoint x: 232, endPoint y: 274, distance: 236.6
click at [232, 274] on div "No items match filter criteria." at bounding box center [440, 321] width 762 height 323
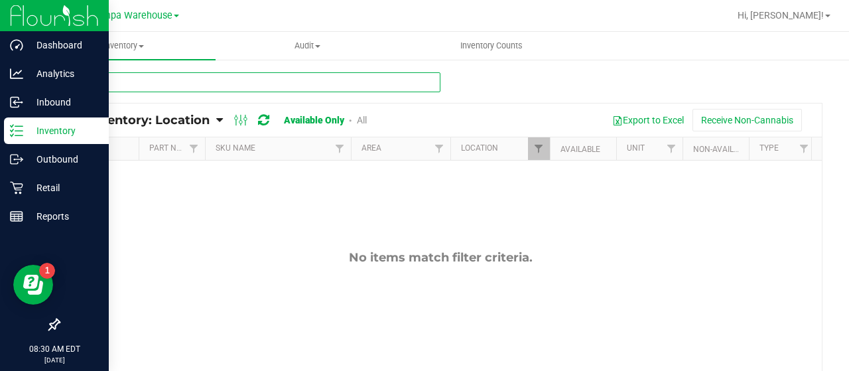
click at [184, 80] on input "text" at bounding box center [249, 82] width 382 height 20
type input "3004180"
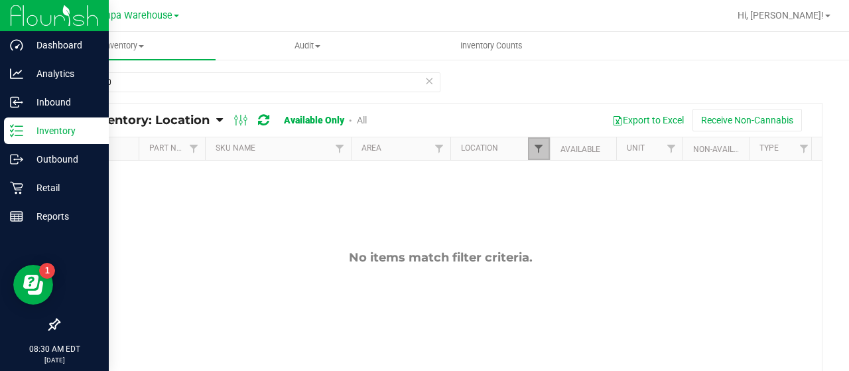
click at [540, 147] on span "Filter" at bounding box center [538, 148] width 11 height 11
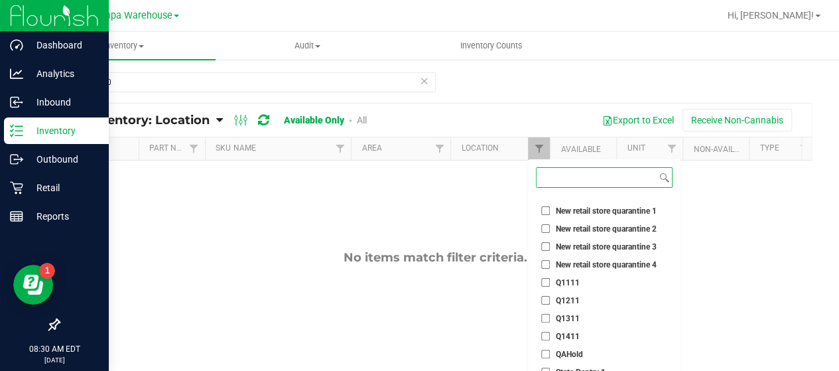
scroll to position [88, 0]
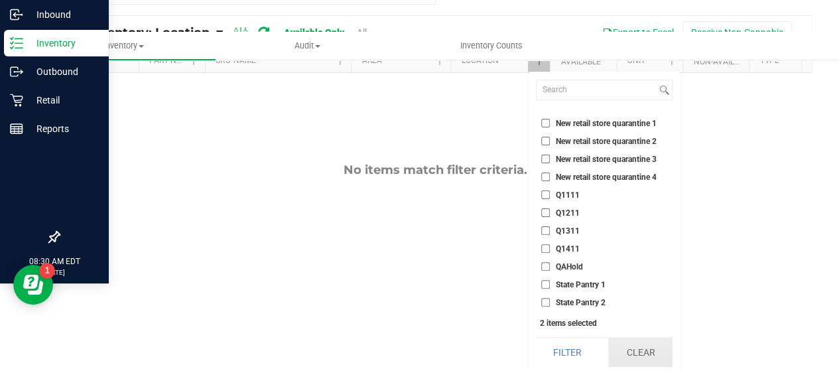
drag, startPoint x: 640, startPoint y: 359, endPoint x: 650, endPoint y: 347, distance: 15.0
click at [650, 347] on button "Clear" at bounding box center [640, 351] width 64 height 29
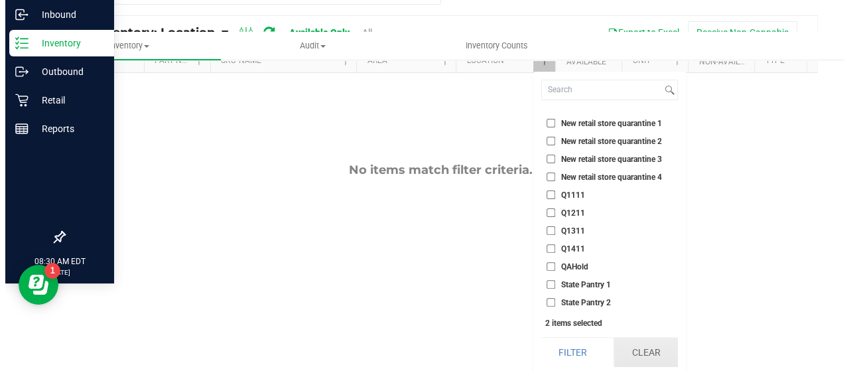
scroll to position [0, 0]
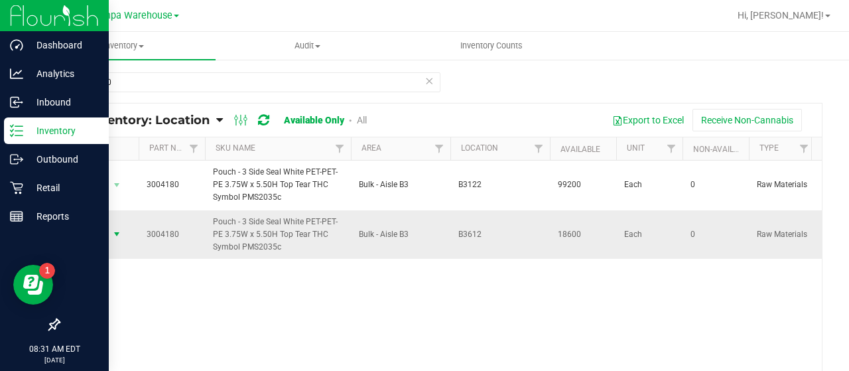
click at [105, 229] on span "Action" at bounding box center [90, 234] width 36 height 19
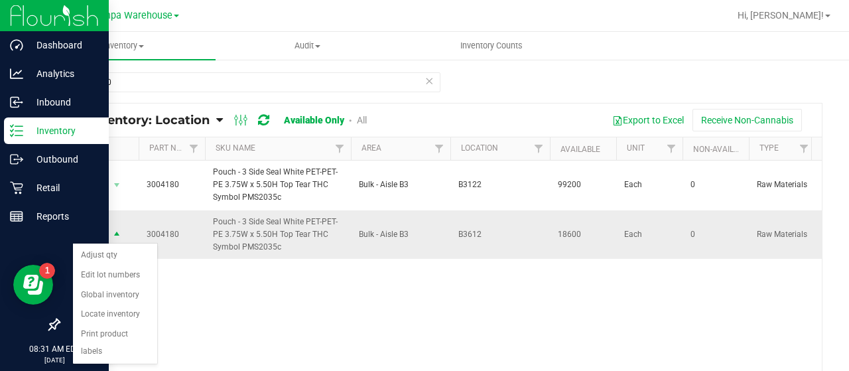
click at [105, 229] on span "Action" at bounding box center [90, 234] width 36 height 19
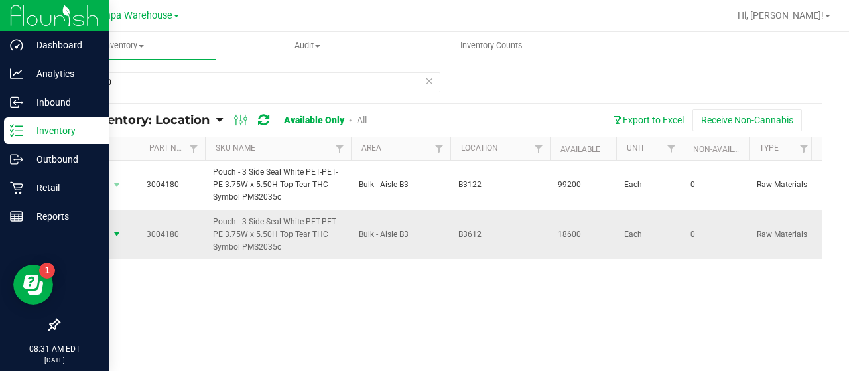
click at [105, 229] on span "Action" at bounding box center [90, 234] width 36 height 19
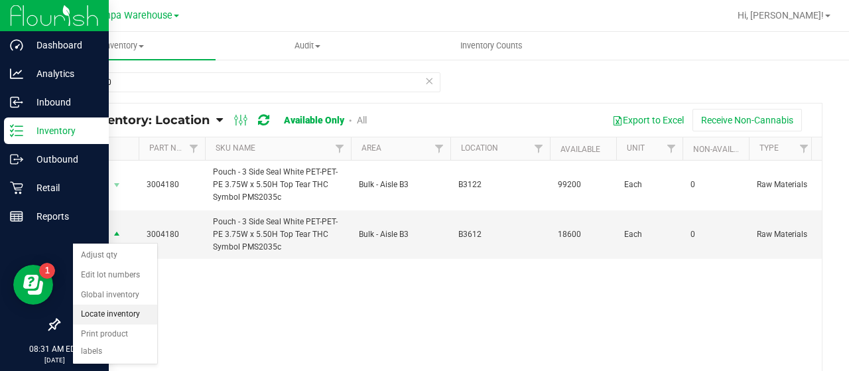
click at [107, 308] on li "Locate inventory" at bounding box center [115, 314] width 84 height 20
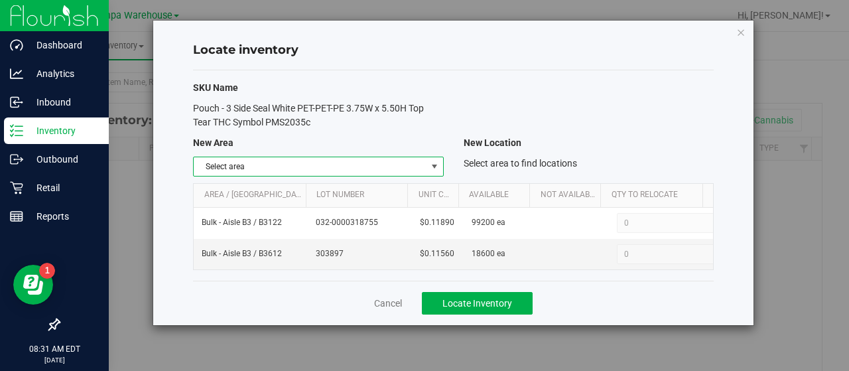
click at [430, 163] on span "select" at bounding box center [434, 166] width 11 height 11
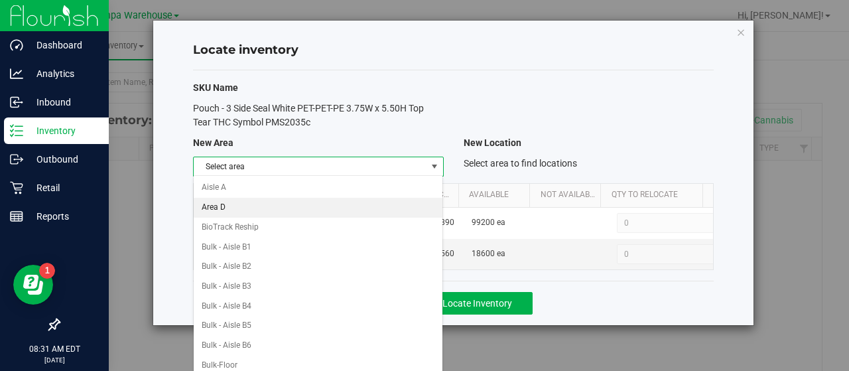
click at [317, 211] on li "Area D" at bounding box center [318, 208] width 249 height 20
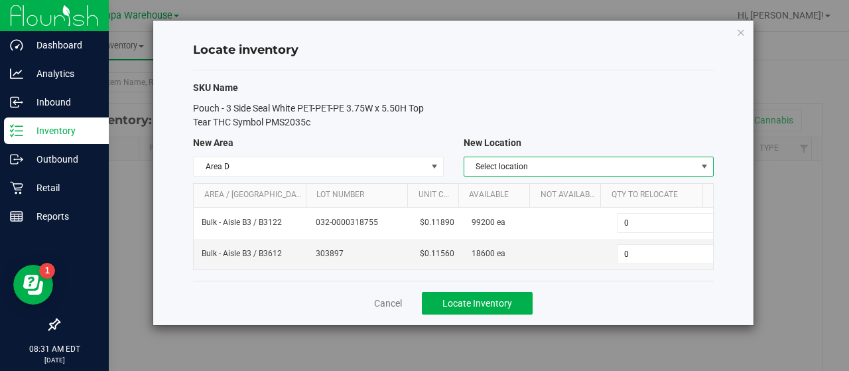
click at [705, 169] on span "select" at bounding box center [704, 166] width 11 height 11
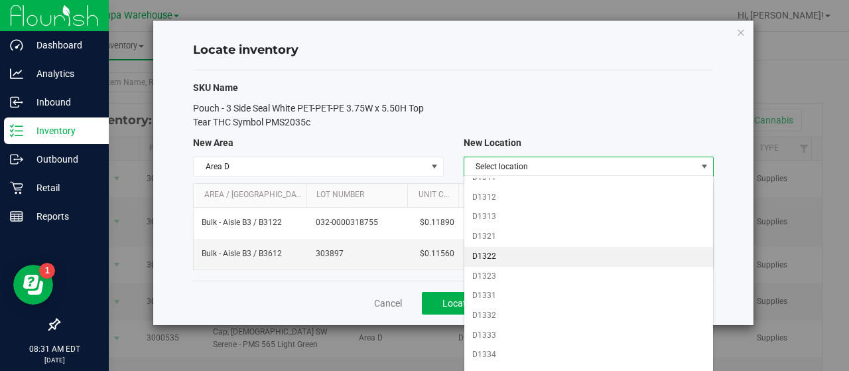
scroll to position [602, 0]
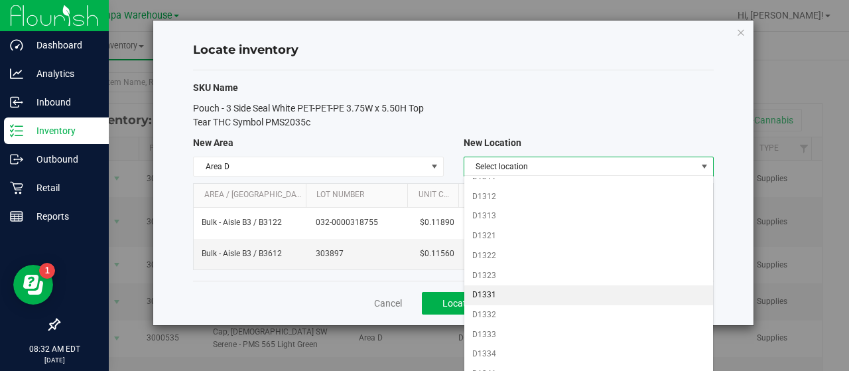
click at [507, 285] on li "D1331" at bounding box center [588, 295] width 249 height 20
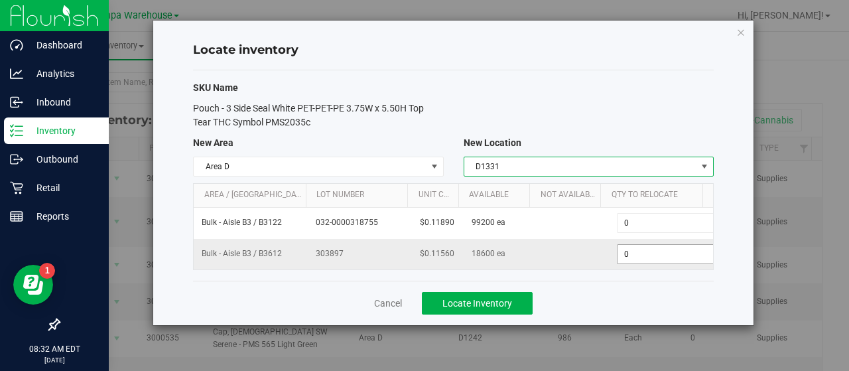
scroll to position [0, 4]
click at [620, 244] on span "0 0" at bounding box center [663, 254] width 99 height 20
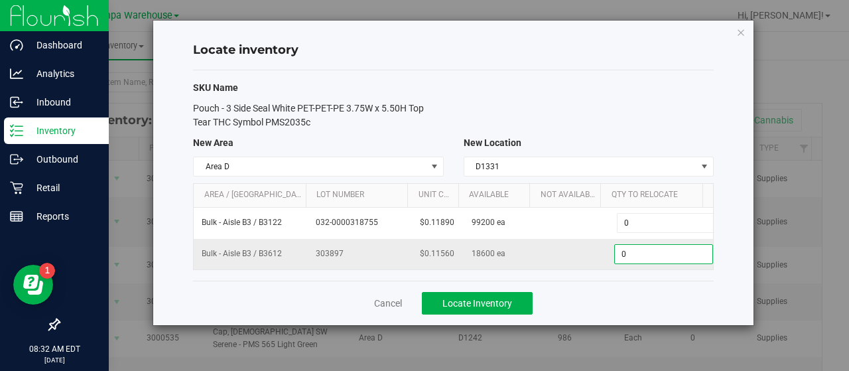
click at [620, 245] on input "0" at bounding box center [663, 254] width 97 height 19
type input "18600"
type input "18,600"
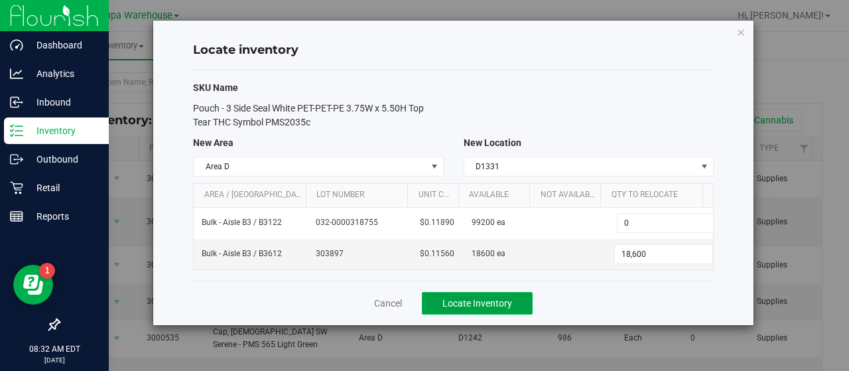
click at [505, 299] on span "Locate Inventory" at bounding box center [477, 303] width 70 height 11
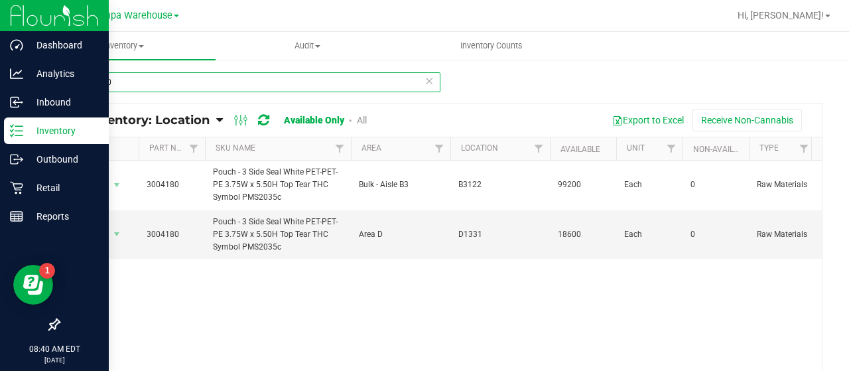
click at [285, 85] on input "3004180" at bounding box center [249, 82] width 382 height 20
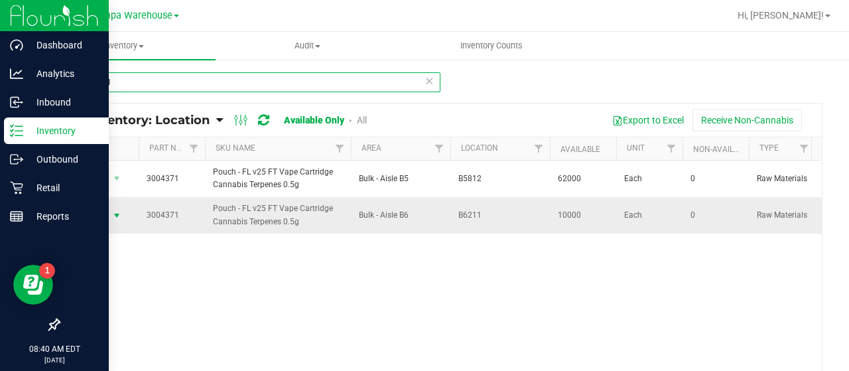
type input "3004371"
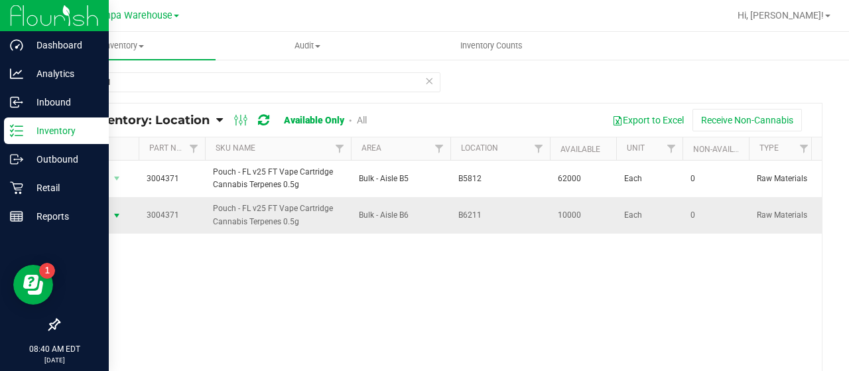
click at [104, 218] on span "Action" at bounding box center [90, 215] width 36 height 19
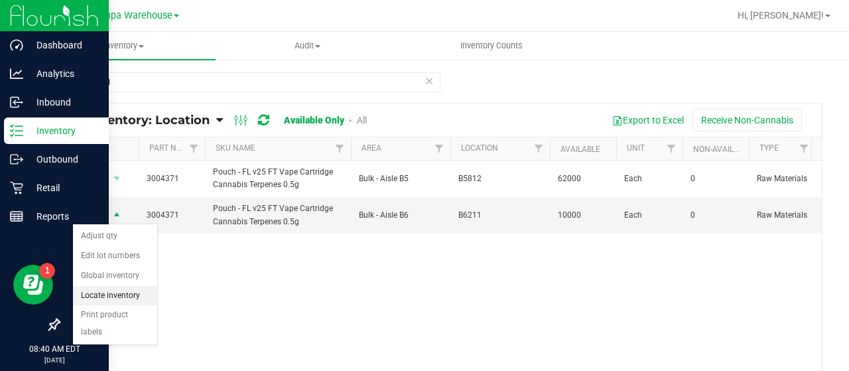
click at [116, 295] on li "Locate inventory" at bounding box center [115, 296] width 84 height 20
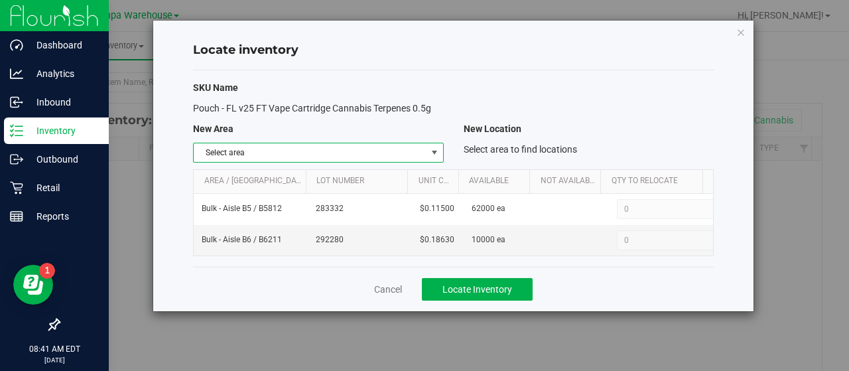
click at [412, 149] on span "Select area" at bounding box center [310, 152] width 232 height 19
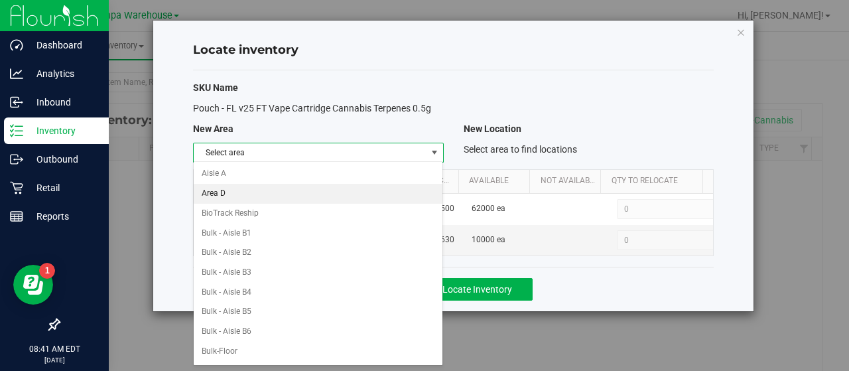
click at [383, 188] on li "Area D" at bounding box center [318, 194] width 249 height 20
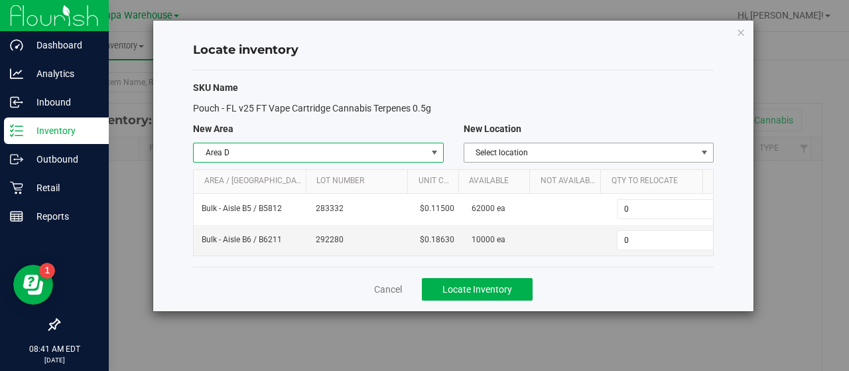
click at [556, 153] on span "Select location" at bounding box center [580, 152] width 232 height 19
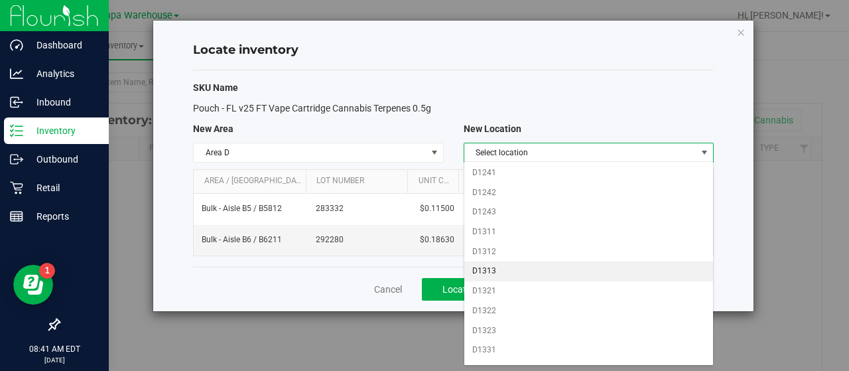
scroll to position [557, 0]
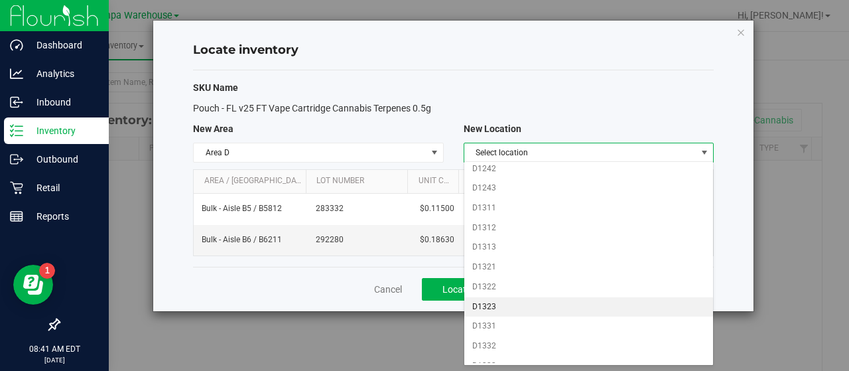
click at [499, 297] on li "D1323" at bounding box center [588, 307] width 249 height 20
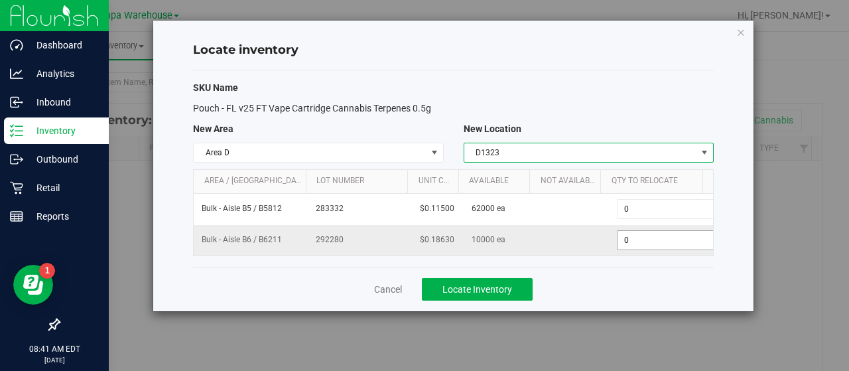
scroll to position [0, 4]
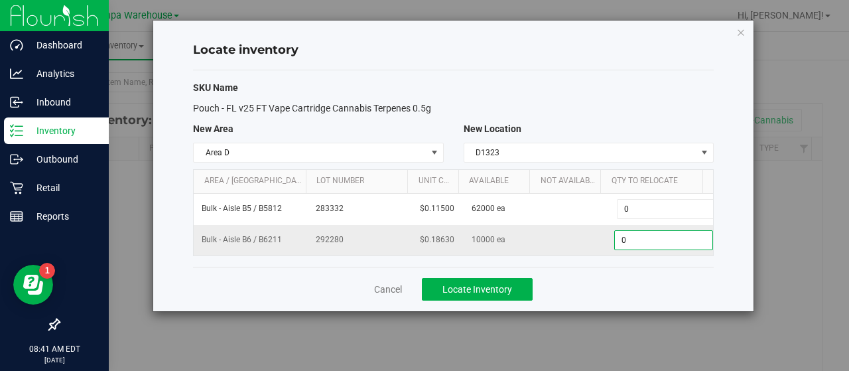
click at [627, 235] on span "0 0" at bounding box center [663, 240] width 99 height 20
click at [627, 235] on input "0" at bounding box center [663, 240] width 97 height 19
type input "10000"
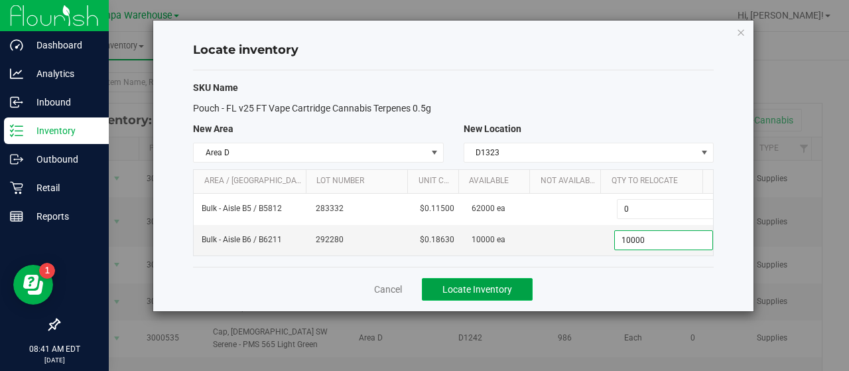
type input "10,000"
click at [512, 281] on button "Locate Inventory" at bounding box center [477, 289] width 111 height 23
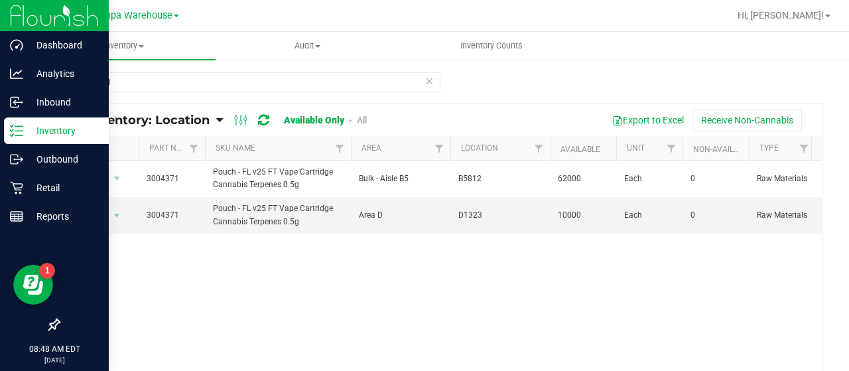
click at [209, 66] on div "3004371 All Inventory: Location Item Summary Item (default) Item by Strain Item…" at bounding box center [440, 265] width 817 height 414
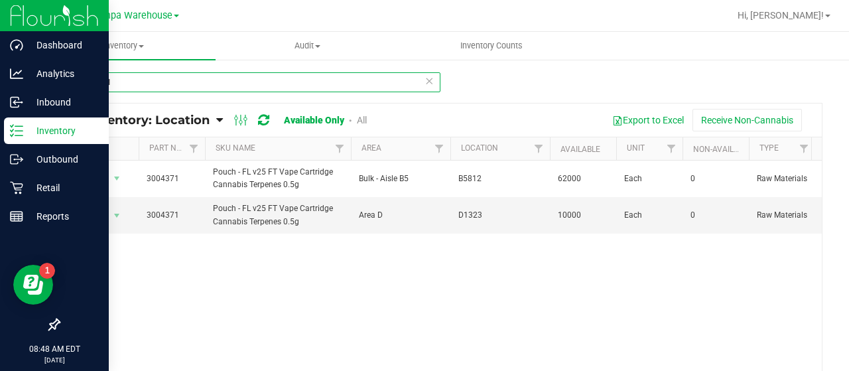
click at [188, 80] on input "3004371" at bounding box center [249, 82] width 382 height 20
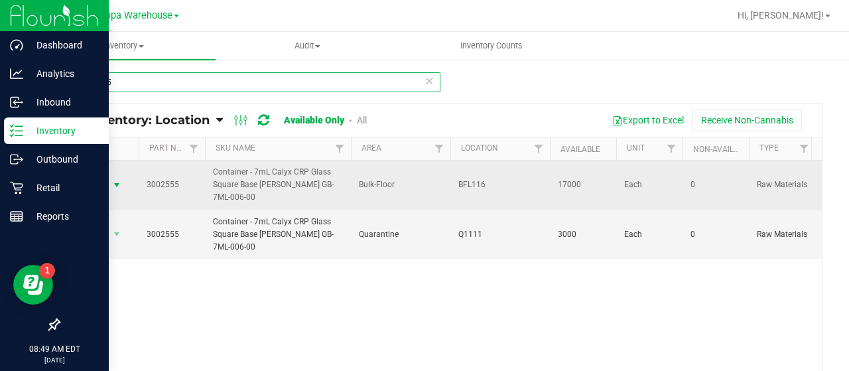
type input "3002555"
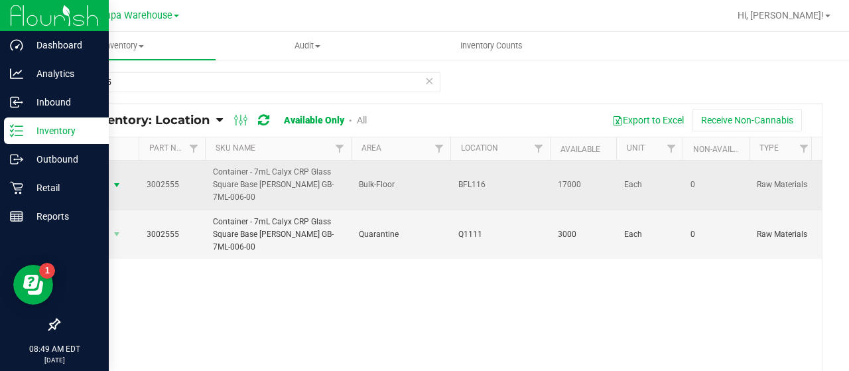
click at [95, 182] on span "Action" at bounding box center [90, 185] width 36 height 19
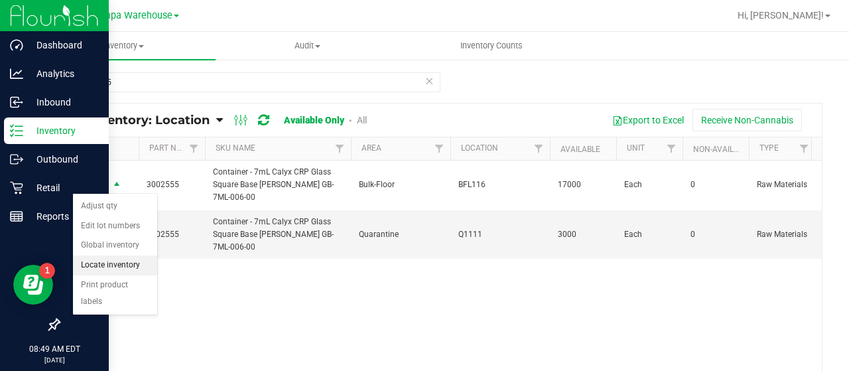
click at [106, 259] on li "Locate inventory" at bounding box center [115, 265] width 84 height 20
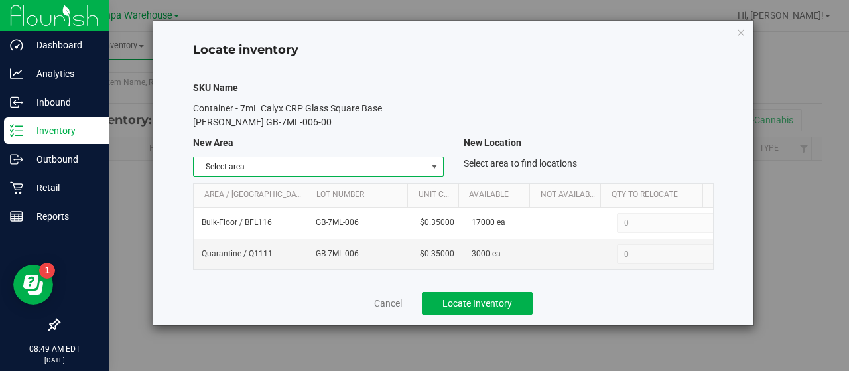
click at [435, 166] on span "select" at bounding box center [434, 166] width 11 height 11
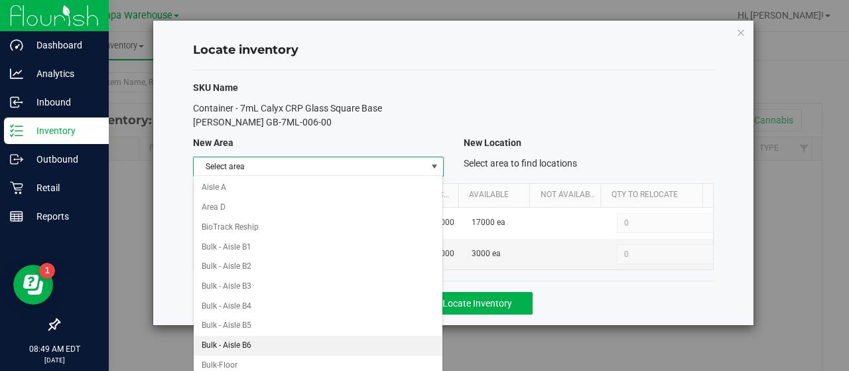
click at [239, 335] on li "Bulk - Aisle B6" at bounding box center [318, 345] width 249 height 20
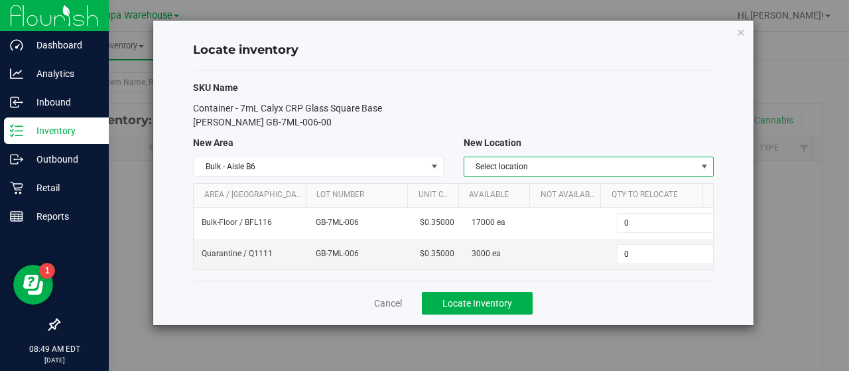
click at [703, 161] on span "select" at bounding box center [704, 166] width 11 height 11
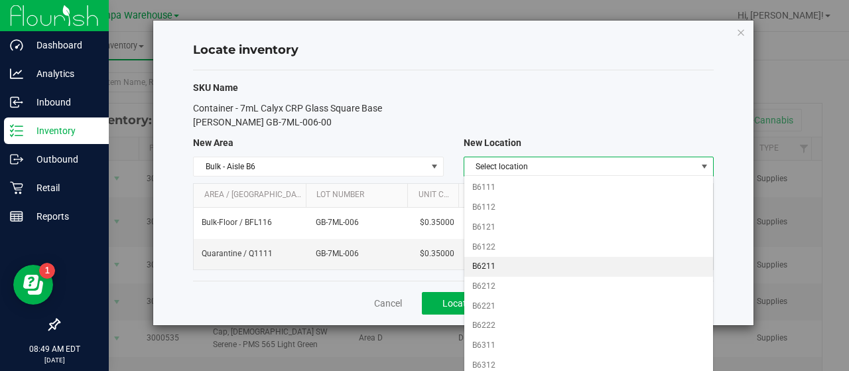
click at [499, 265] on li "B6211" at bounding box center [588, 267] width 249 height 20
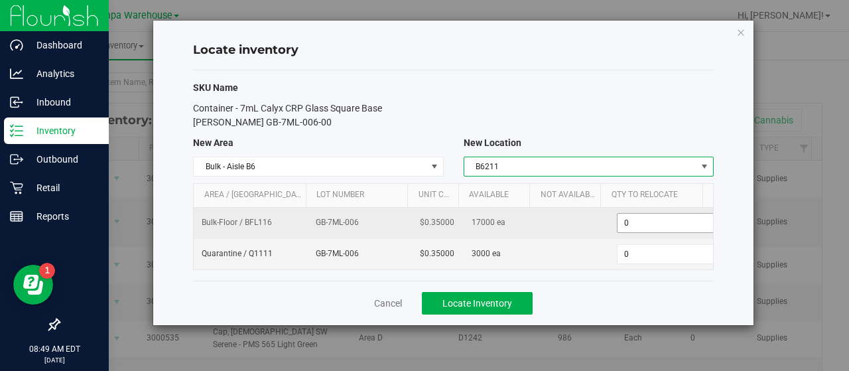
scroll to position [0, 4]
click at [643, 217] on span "0 0" at bounding box center [663, 223] width 99 height 20
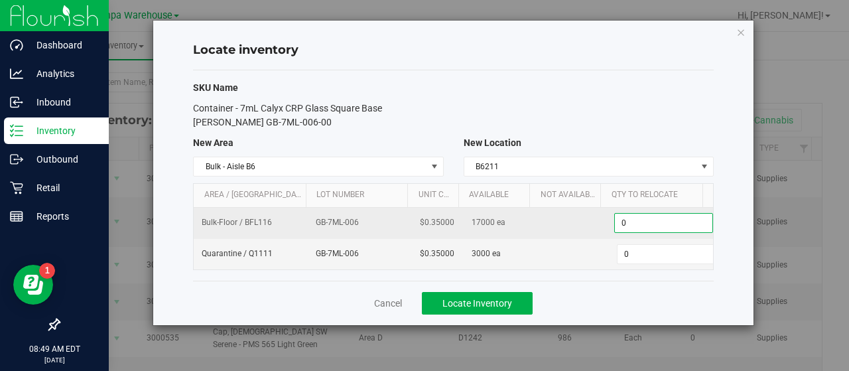
click at [643, 217] on input "0" at bounding box center [663, 222] width 97 height 19
type input "17000"
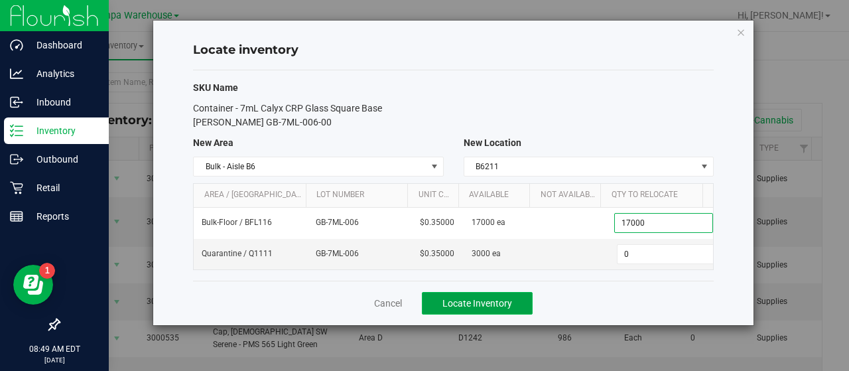
type input "17,000"
click at [465, 298] on span "Locate Inventory" at bounding box center [477, 303] width 70 height 11
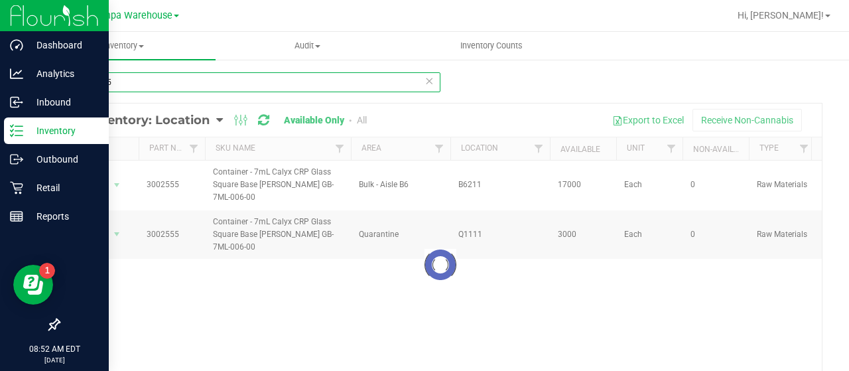
click at [231, 88] on input "3002555" at bounding box center [249, 82] width 382 height 20
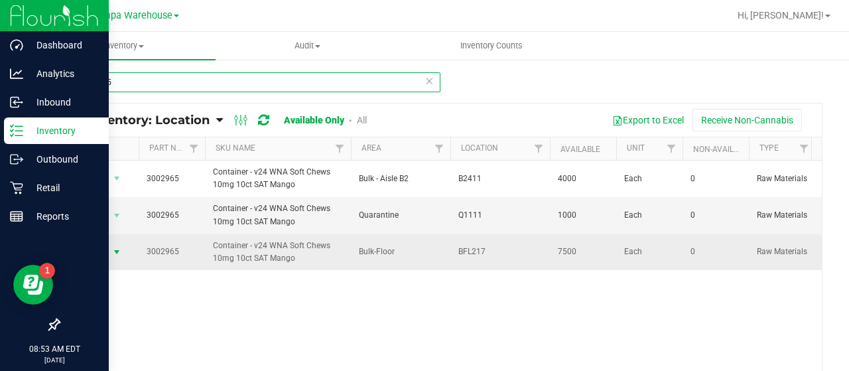
type input "3002965"
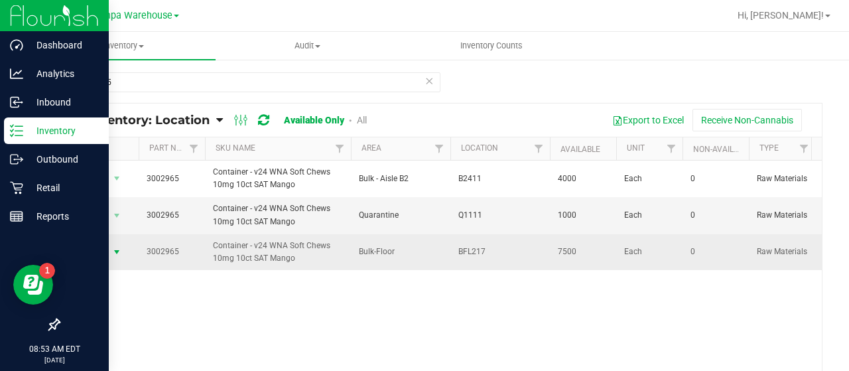
click at [107, 253] on span "Action" at bounding box center [98, 252] width 53 height 19
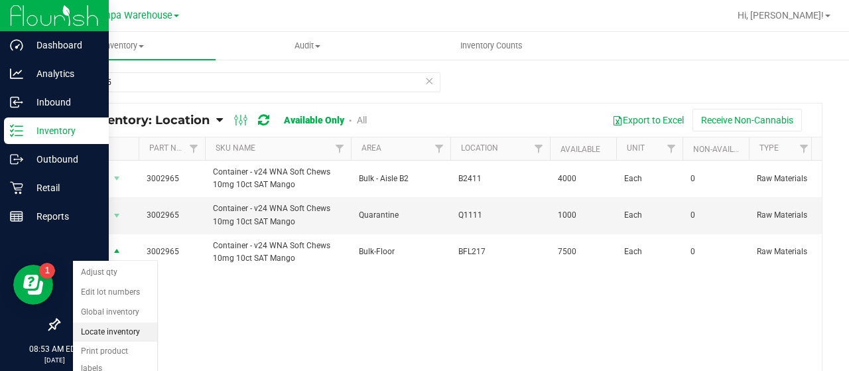
click at [96, 328] on li "Locate inventory" at bounding box center [115, 332] width 84 height 20
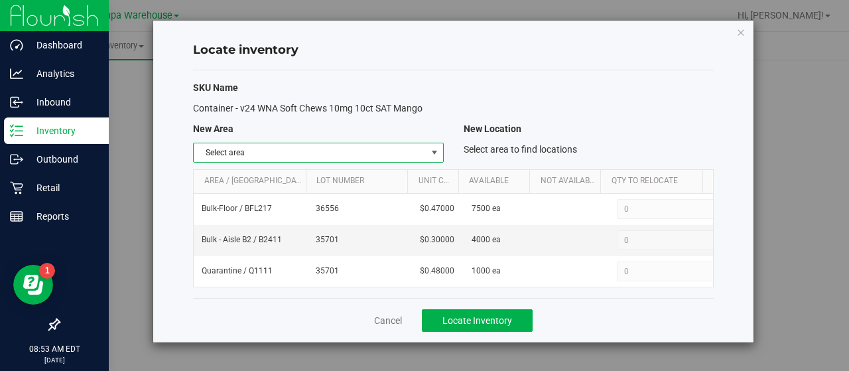
click at [370, 158] on span "Select area" at bounding box center [310, 152] width 232 height 19
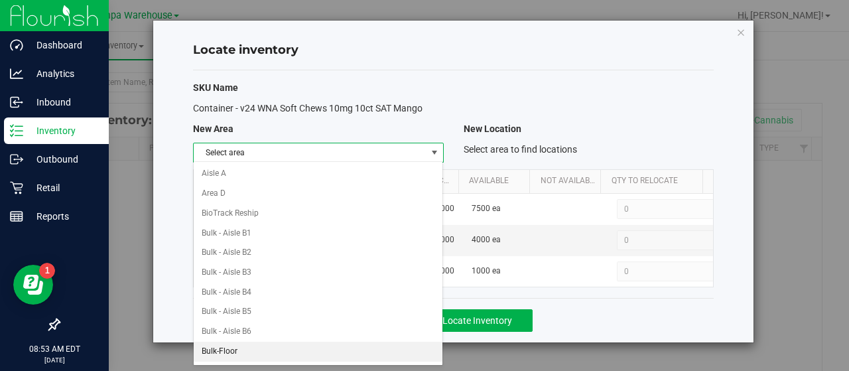
click at [241, 345] on li "Bulk-Floor" at bounding box center [318, 351] width 249 height 20
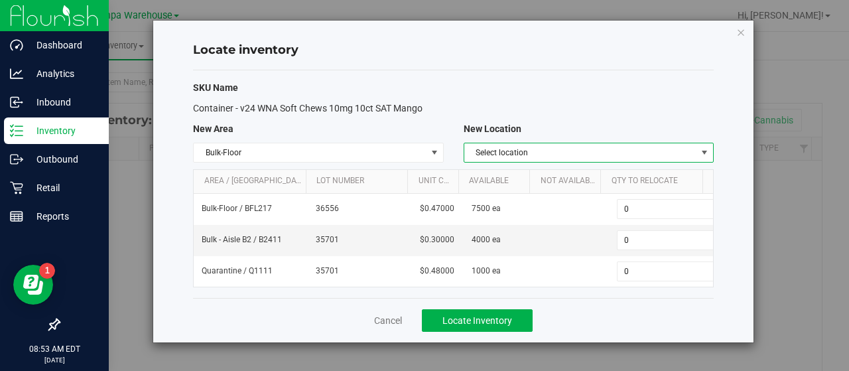
click at [534, 161] on span "Select location" at bounding box center [588, 153] width 250 height 20
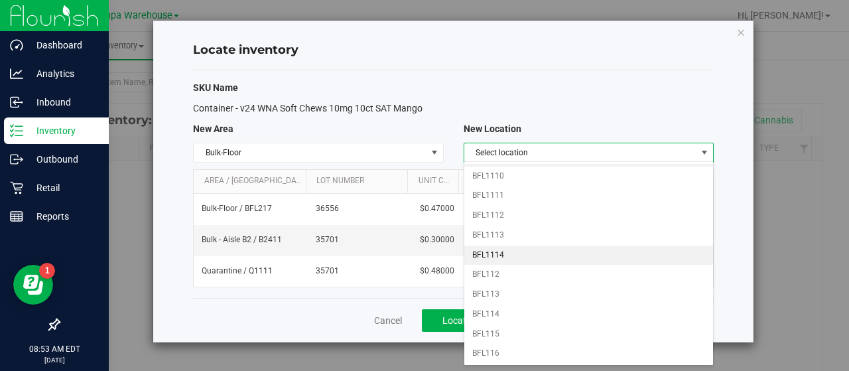
scroll to position [117, 0]
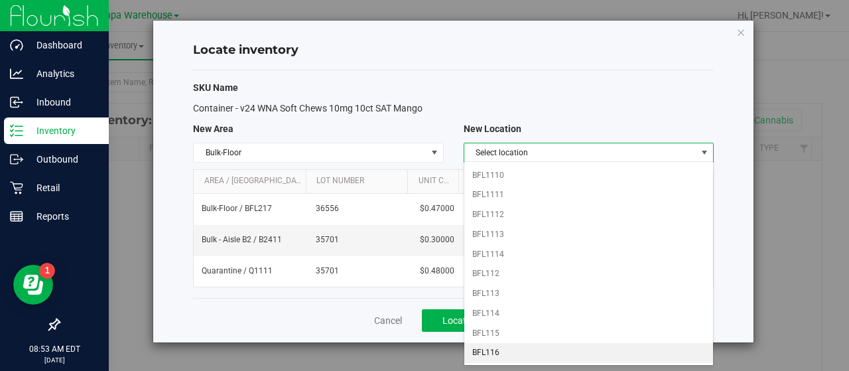
click at [485, 343] on li "BFL116" at bounding box center [588, 353] width 249 height 20
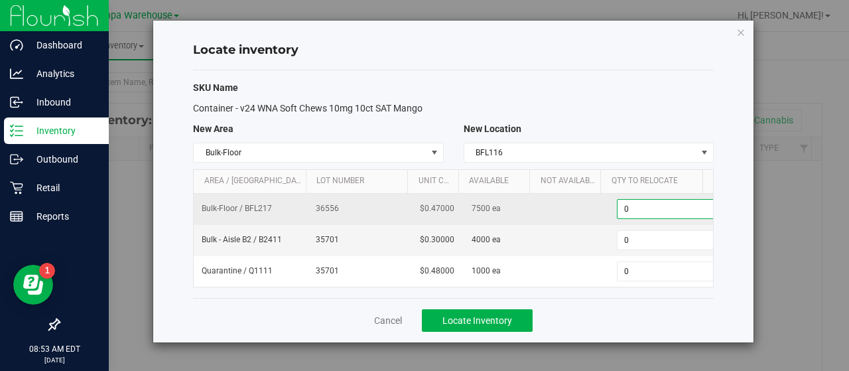
scroll to position [0, 4]
click at [657, 209] on span "0 0" at bounding box center [663, 209] width 99 height 20
click at [657, 209] on input "0" at bounding box center [663, 209] width 97 height 19
type input "7500"
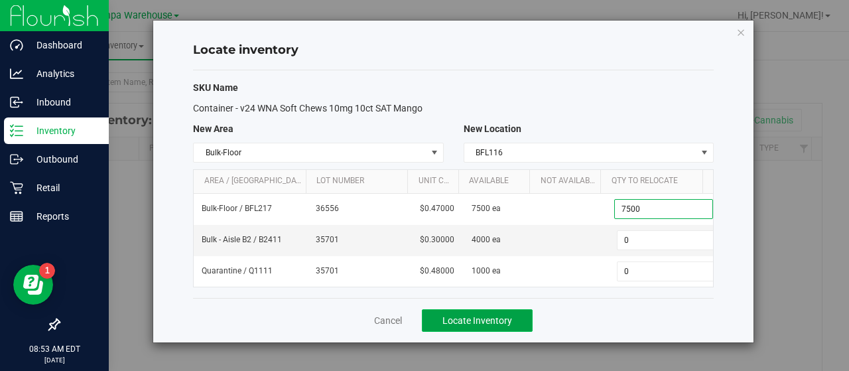
type input "7,500"
click at [476, 315] on span "Locate Inventory" at bounding box center [477, 320] width 70 height 11
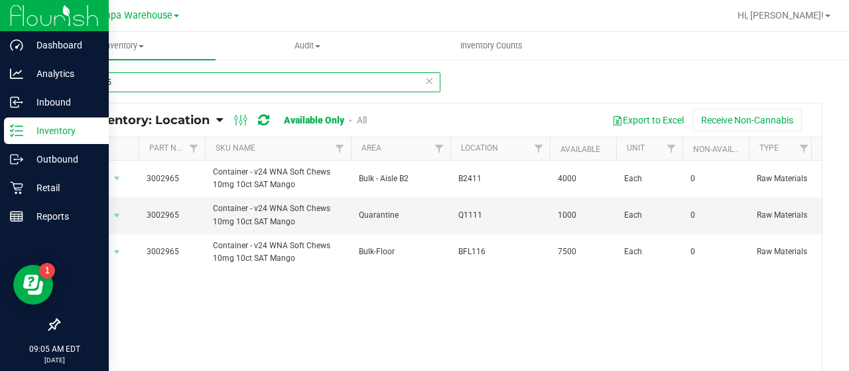
click at [225, 82] on input "3002965" at bounding box center [249, 82] width 382 height 20
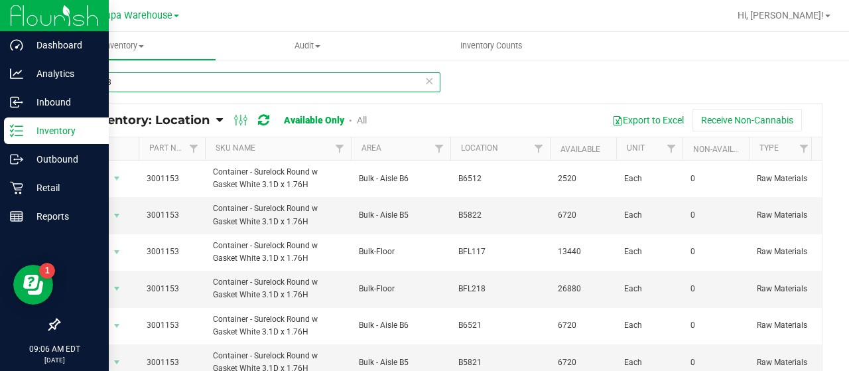
scroll to position [15, 0]
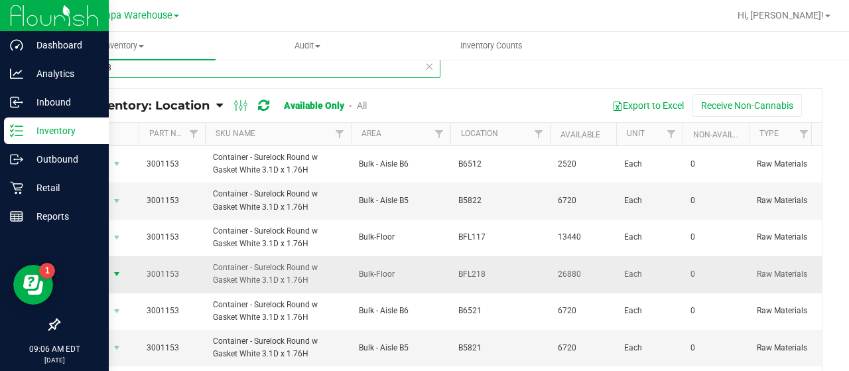
type input "3001153"
click at [99, 271] on span "Action" at bounding box center [90, 274] width 36 height 19
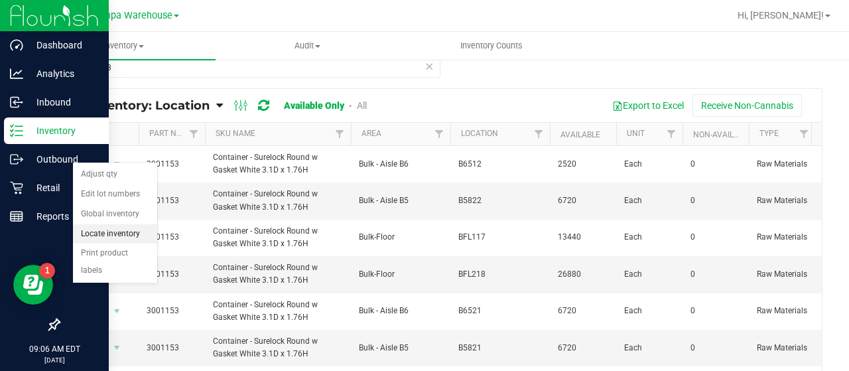
click at [115, 229] on li "Locate inventory" at bounding box center [115, 234] width 84 height 20
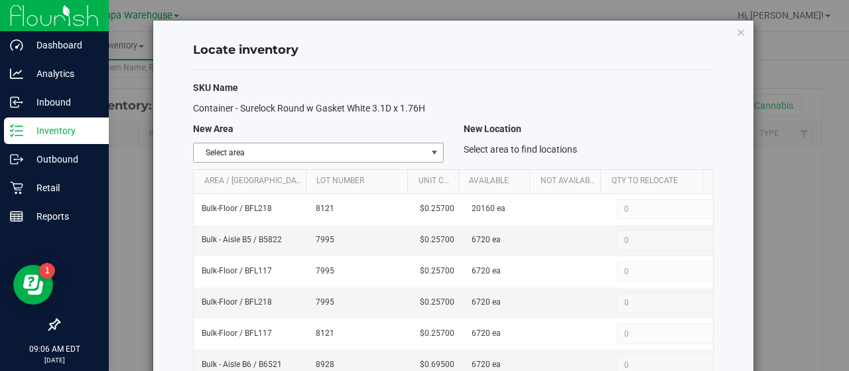
click at [318, 148] on span "Select area" at bounding box center [310, 152] width 232 height 19
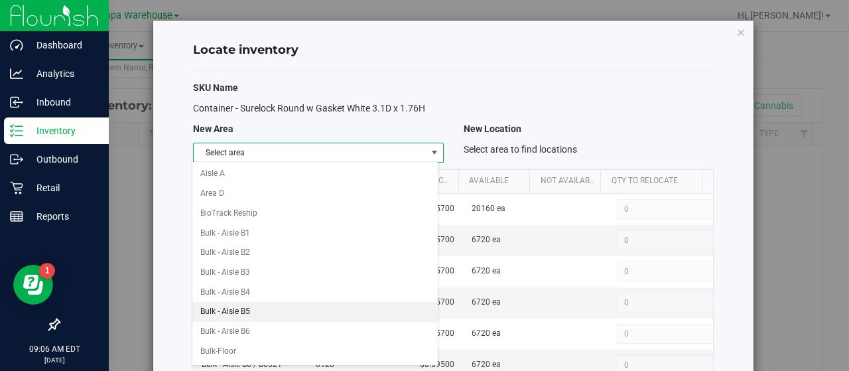
click at [241, 304] on li "Bulk - Aisle B5" at bounding box center [314, 312] width 245 height 20
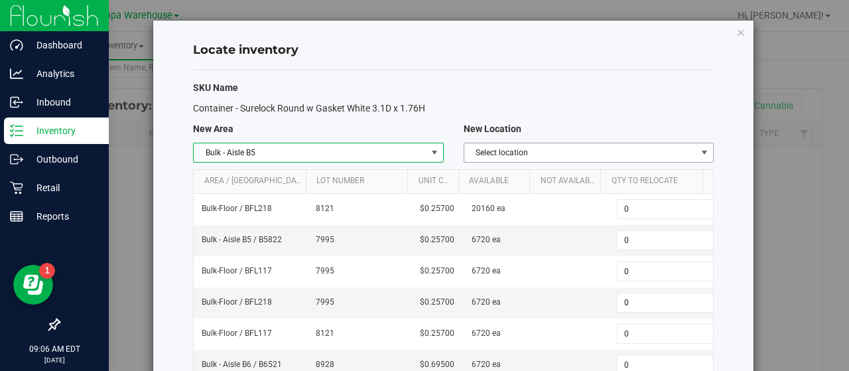
click at [495, 157] on span "Select location" at bounding box center [580, 152] width 232 height 19
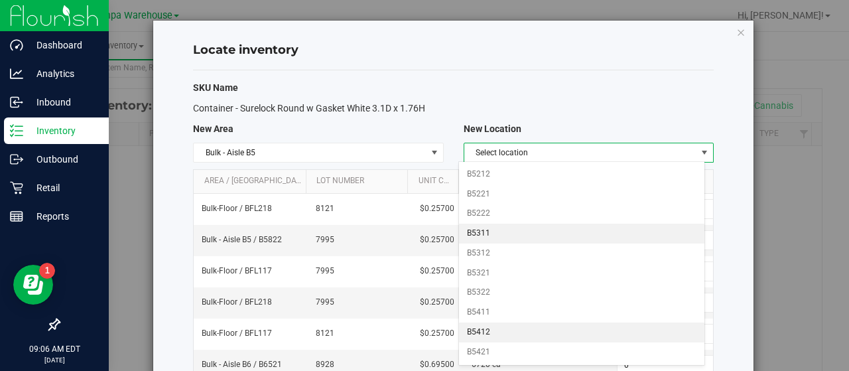
scroll to position [140, 0]
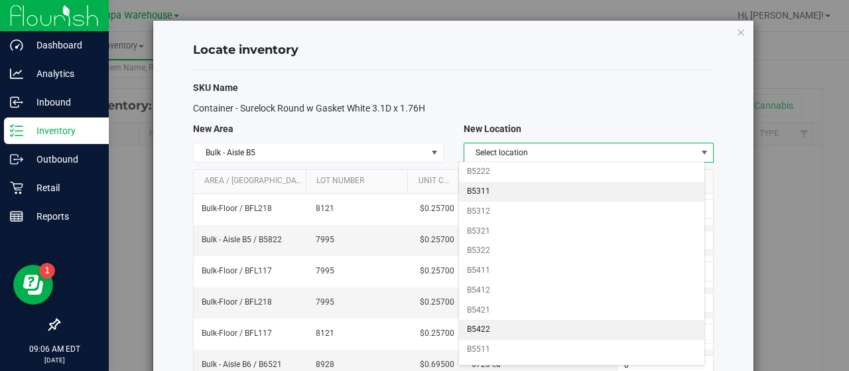
click at [497, 322] on li "B5422" at bounding box center [581, 330] width 245 height 20
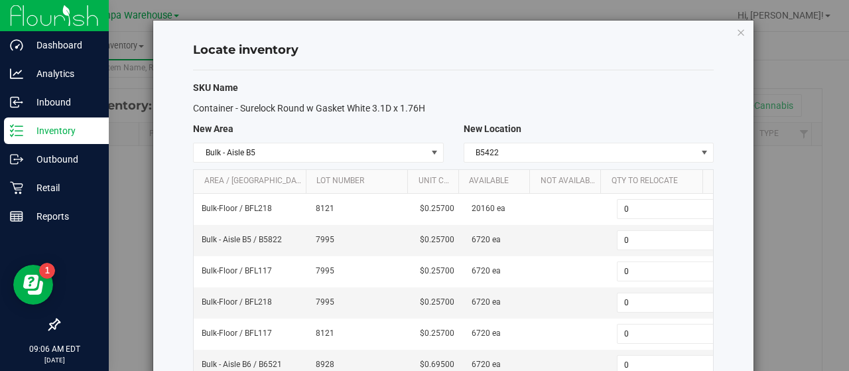
click at [497, 322] on td "6720 ea" at bounding box center [499, 333] width 73 height 31
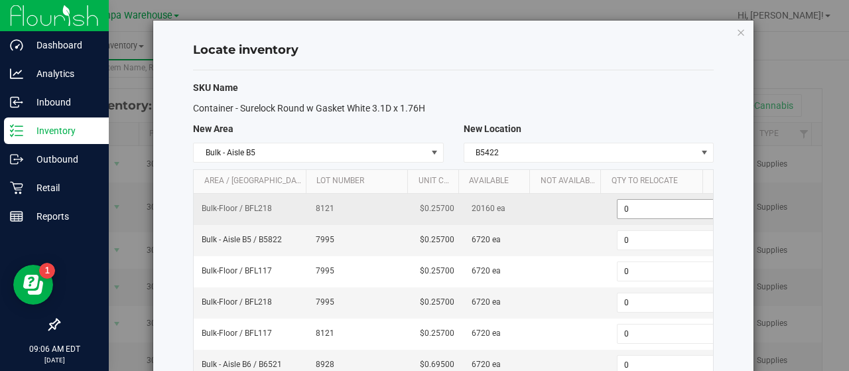
click at [643, 206] on input "0" at bounding box center [665, 209] width 97 height 19
click at [643, 206] on span "0 0" at bounding box center [666, 209] width 99 height 20
click at [643, 206] on input "0" at bounding box center [663, 209] width 97 height 19
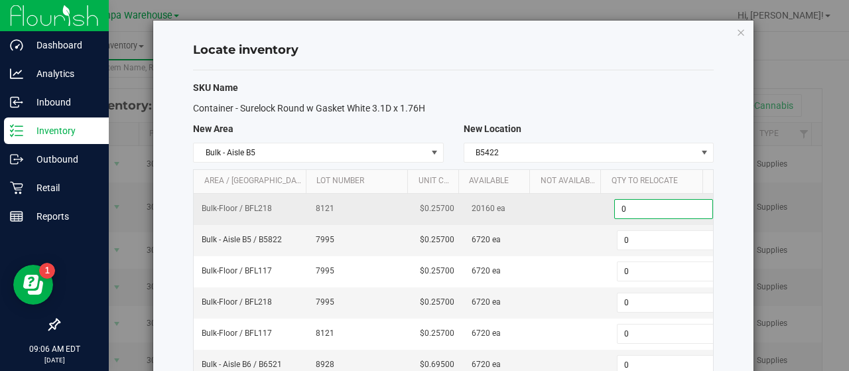
click at [643, 206] on input "0" at bounding box center [663, 209] width 97 height 19
type input "6720"
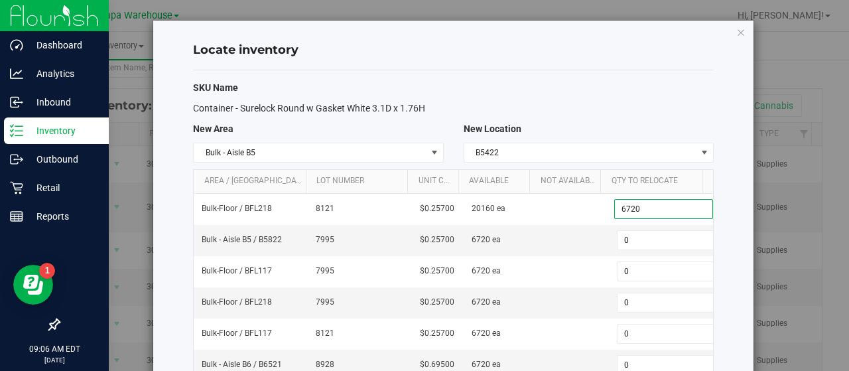
type input "6,720"
click at [629, 124] on div "New Location" at bounding box center [588, 129] width 270 height 14
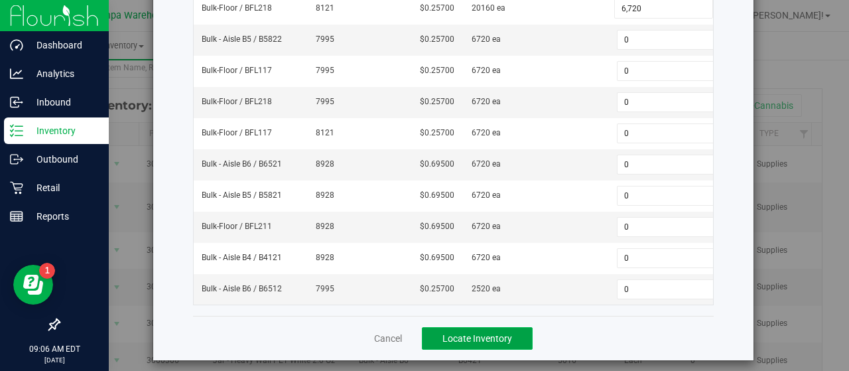
click at [492, 333] on span "Locate Inventory" at bounding box center [477, 338] width 70 height 11
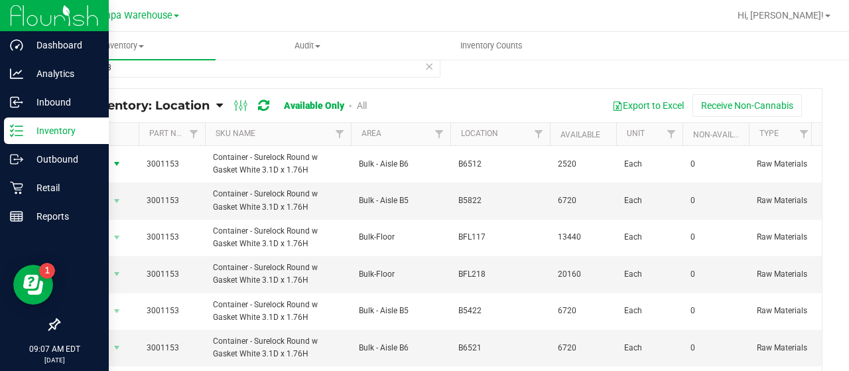
click at [107, 161] on span "Action" at bounding box center [98, 163] width 53 height 19
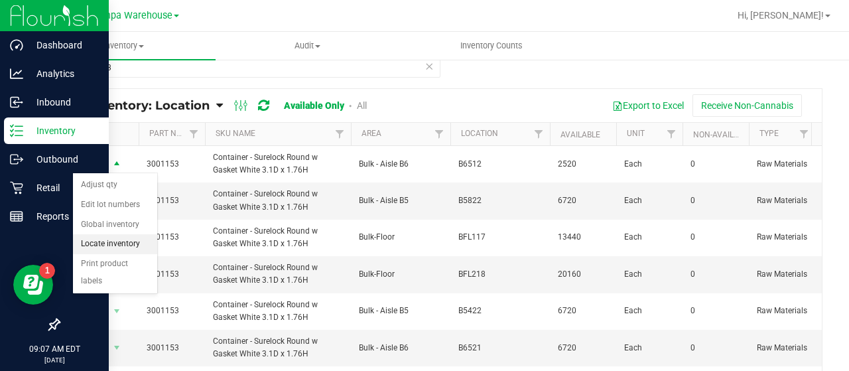
click at [107, 239] on li "Locate inventory" at bounding box center [115, 244] width 84 height 20
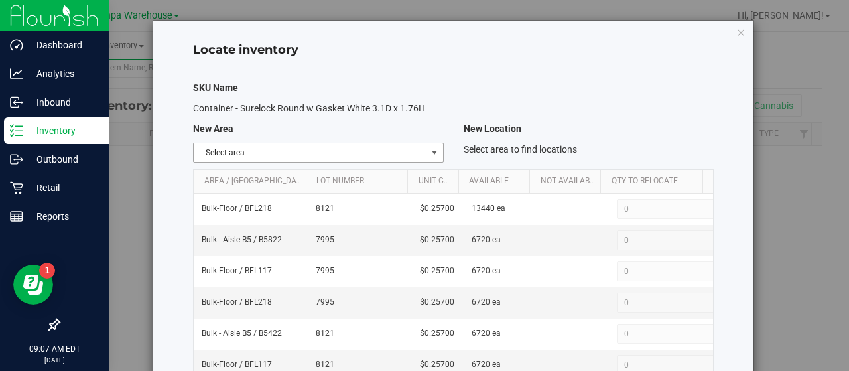
click at [367, 150] on span "Select area" at bounding box center [310, 152] width 232 height 19
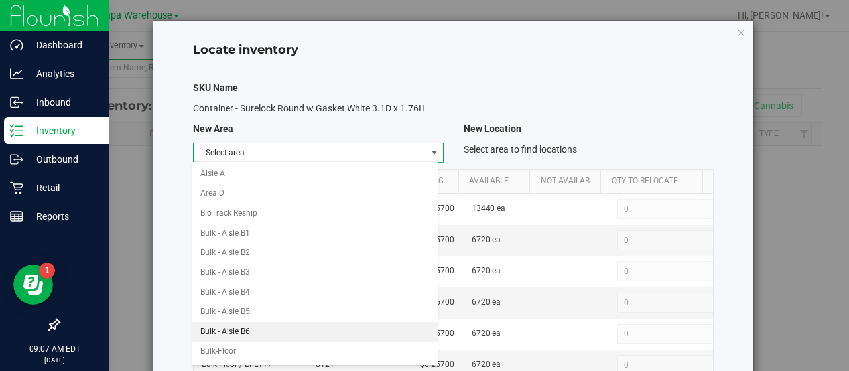
click at [257, 325] on li "Bulk - Aisle B6" at bounding box center [314, 332] width 245 height 20
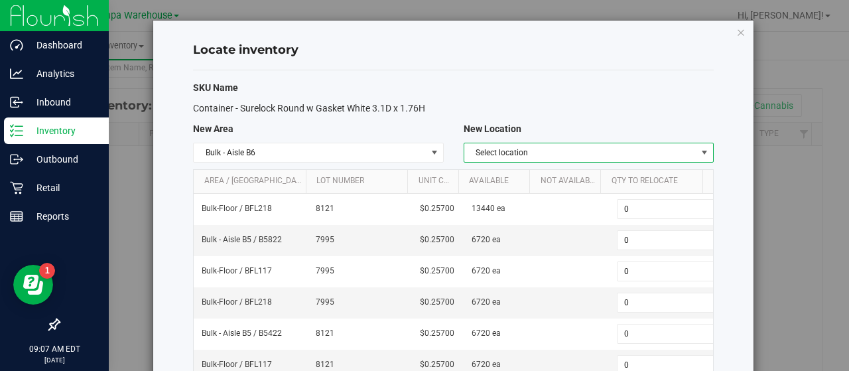
click at [507, 152] on span "Select location" at bounding box center [580, 152] width 232 height 19
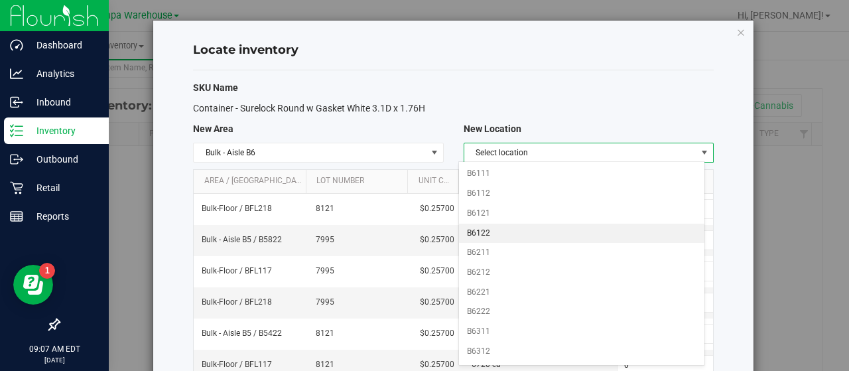
click at [489, 237] on li "B6122" at bounding box center [581, 233] width 245 height 20
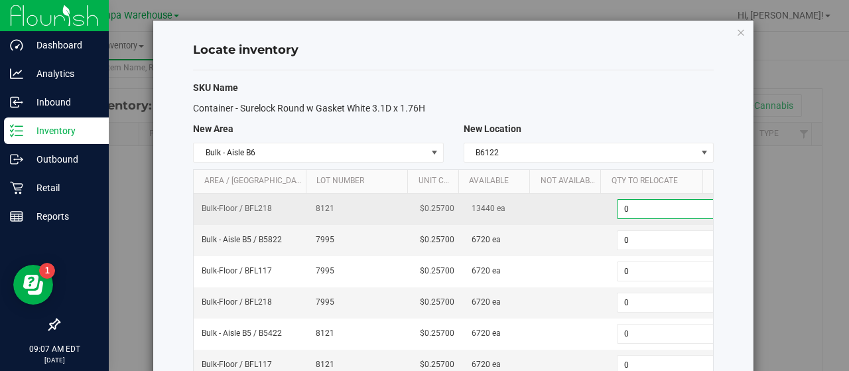
scroll to position [0, 5]
click at [627, 209] on span "0 0" at bounding box center [663, 209] width 99 height 20
click at [627, 209] on input "0" at bounding box center [663, 209] width 97 height 19
type input "6720"
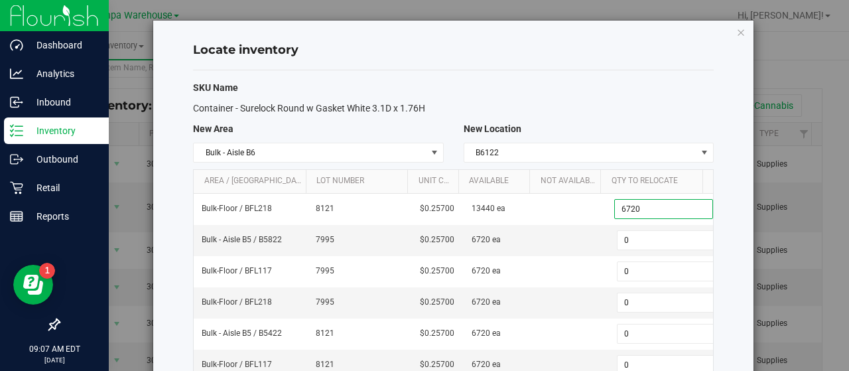
type input "6,720"
click at [586, 86] on div "SKU Name" at bounding box center [453, 88] width 540 height 14
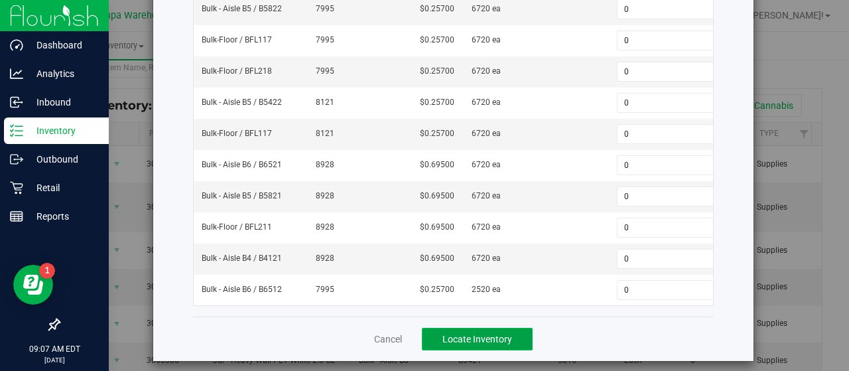
click at [456, 336] on button "Locate Inventory" at bounding box center [477, 338] width 111 height 23
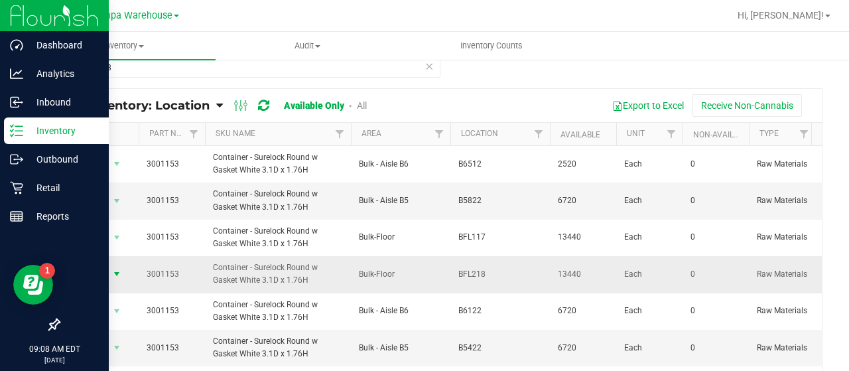
click at [99, 270] on span "Action" at bounding box center [90, 274] width 36 height 19
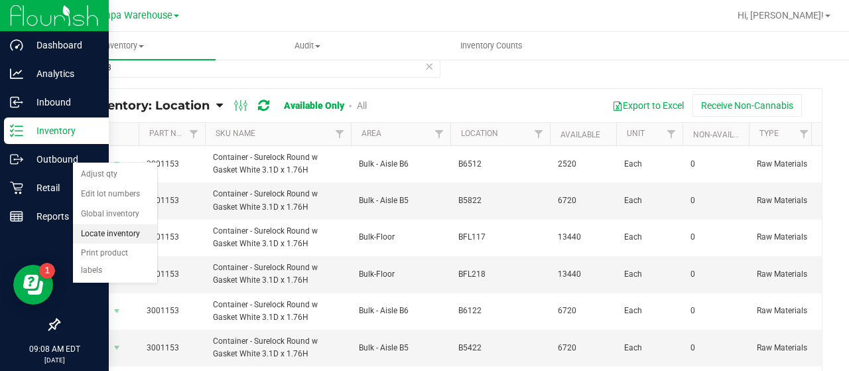
click at [101, 227] on li "Locate inventory" at bounding box center [115, 234] width 84 height 20
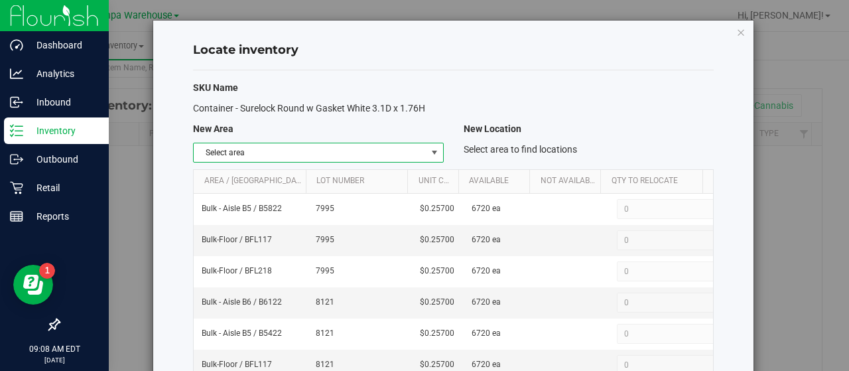
click at [429, 148] on span "select" at bounding box center [434, 152] width 11 height 11
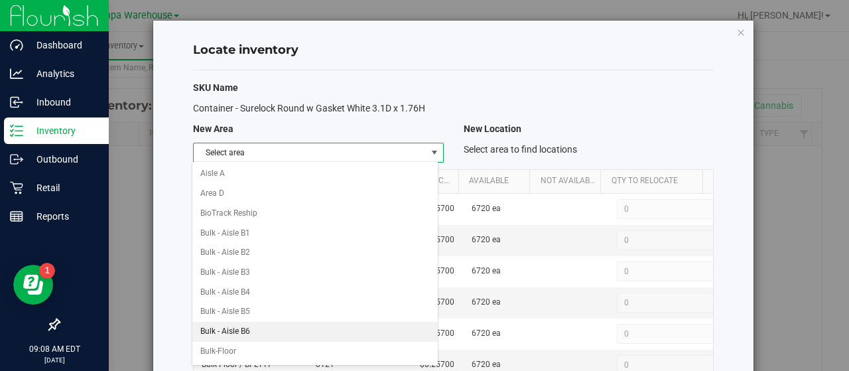
click at [241, 322] on li "Bulk - Aisle B6" at bounding box center [314, 332] width 245 height 20
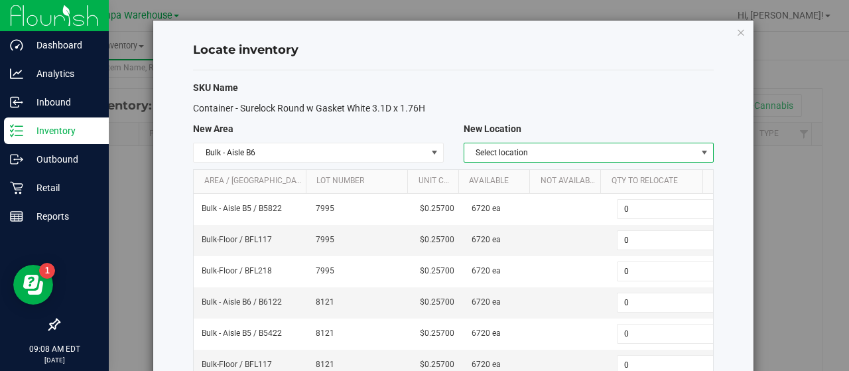
click at [674, 148] on span "Select location" at bounding box center [580, 152] width 232 height 19
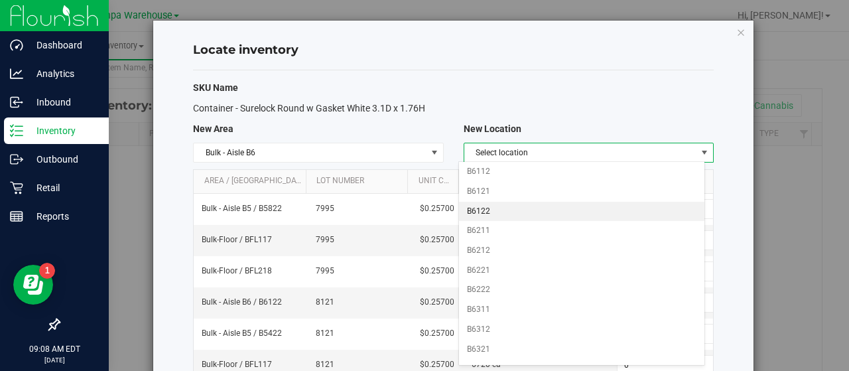
scroll to position [23, 0]
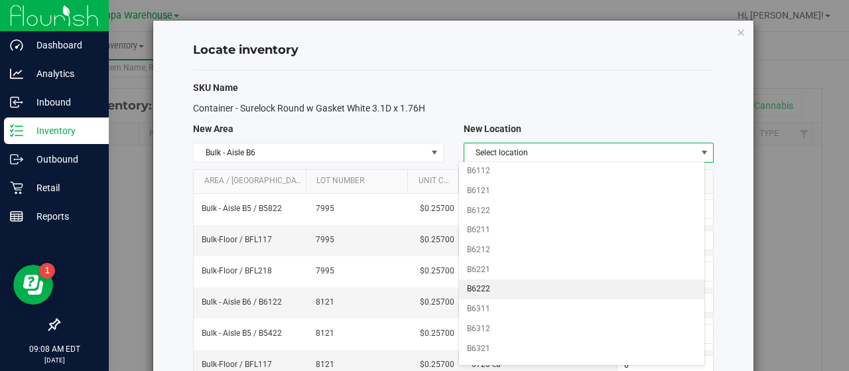
click at [480, 288] on li "B6222" at bounding box center [581, 289] width 245 height 20
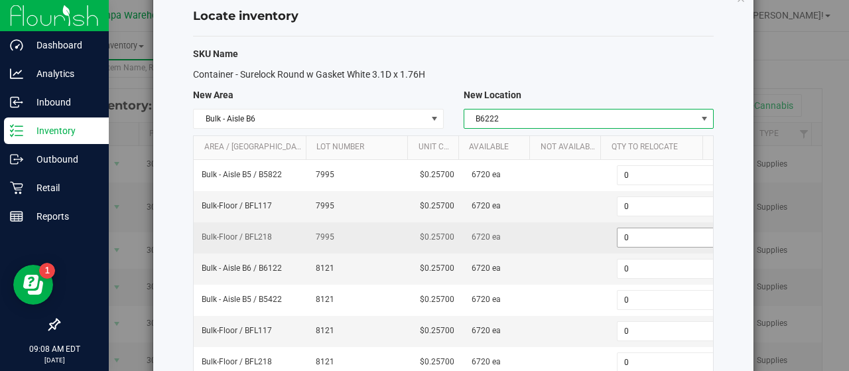
scroll to position [0, 5]
click at [627, 234] on span "0 0" at bounding box center [663, 237] width 99 height 20
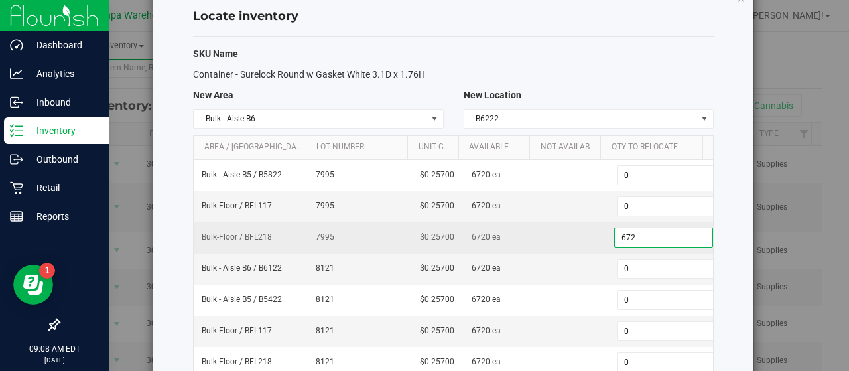
type input "6720"
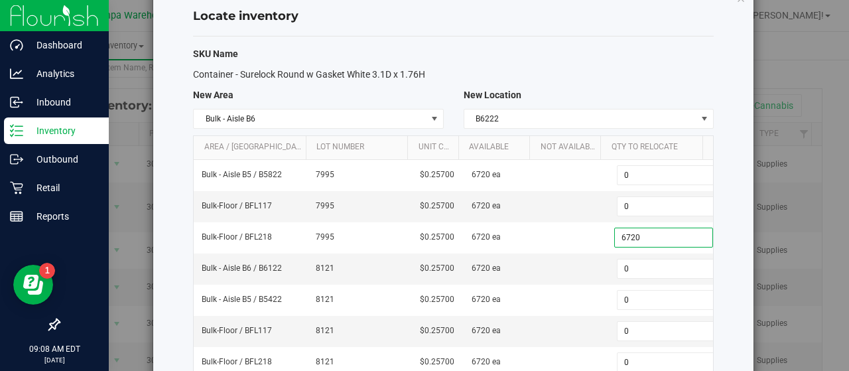
type input "6,720"
click at [595, 59] on div "SKU Name" at bounding box center [453, 54] width 540 height 14
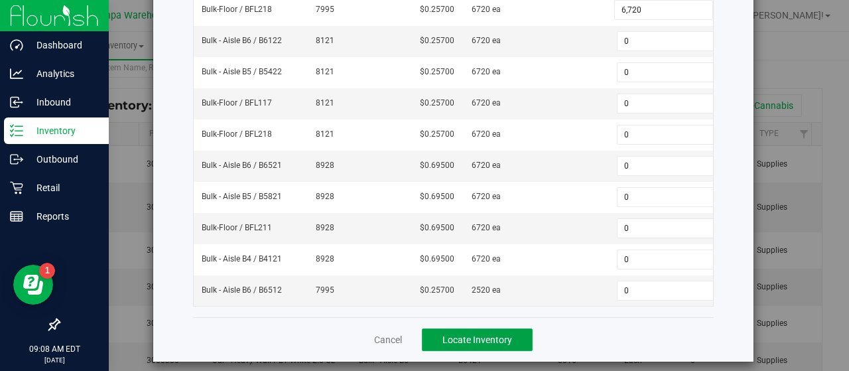
click at [467, 337] on button "Locate Inventory" at bounding box center [477, 339] width 111 height 23
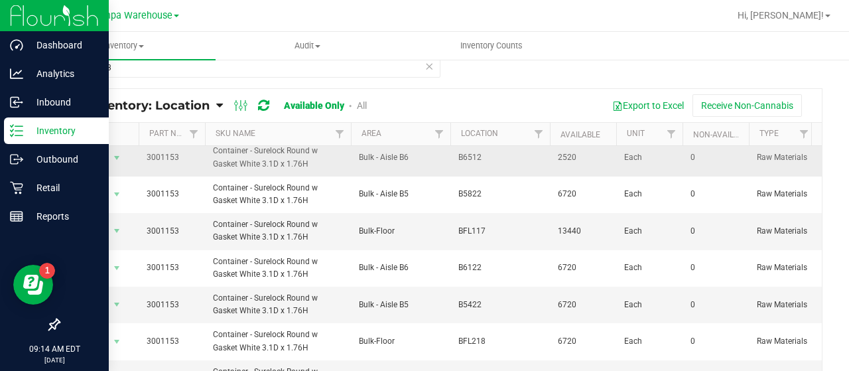
scroll to position [58, 0]
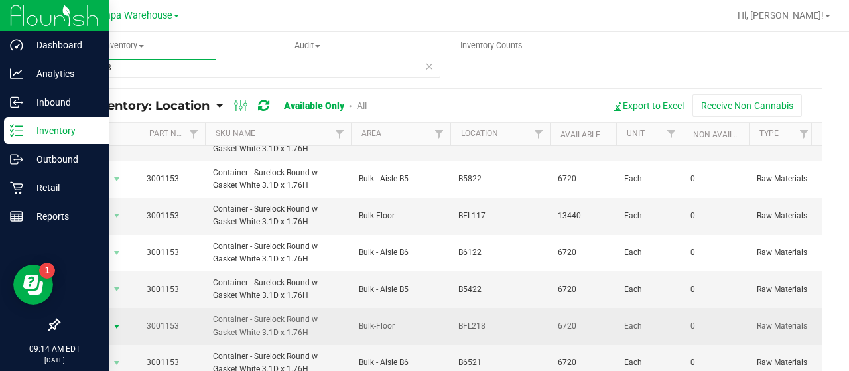
click at [105, 317] on span "Action" at bounding box center [90, 326] width 36 height 19
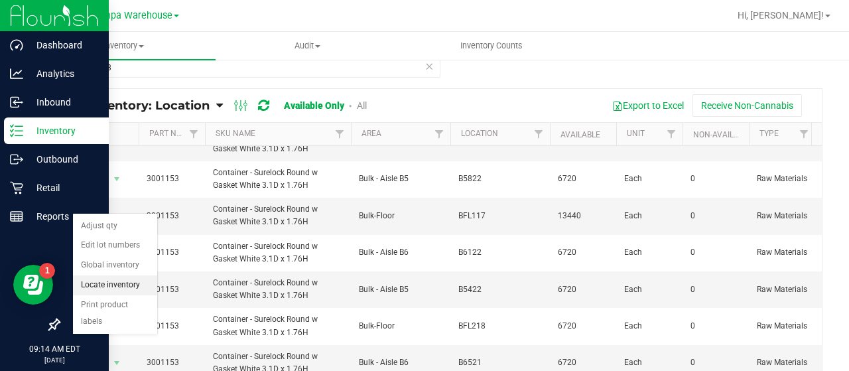
click at [121, 277] on li "Locate inventory" at bounding box center [115, 285] width 84 height 20
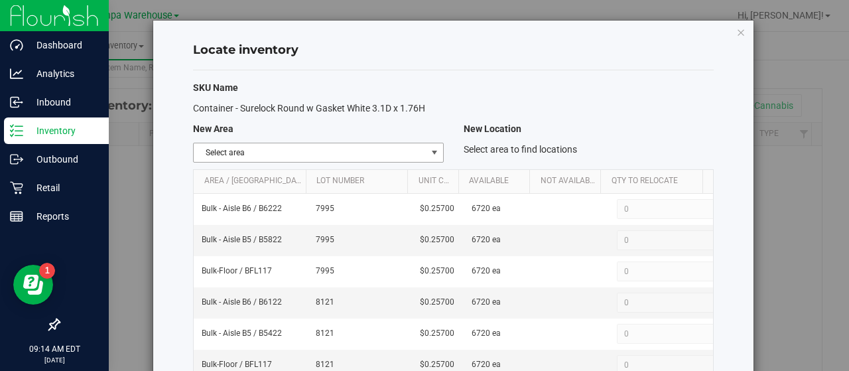
click at [428, 143] on span "select" at bounding box center [434, 152] width 17 height 19
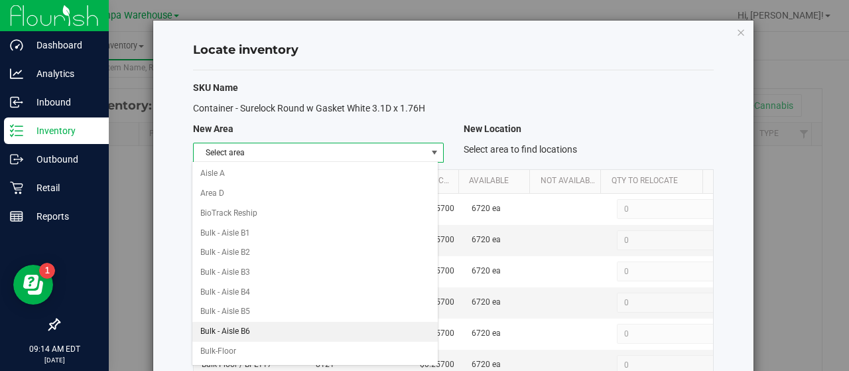
click at [247, 324] on li "Bulk - Aisle B6" at bounding box center [314, 332] width 245 height 20
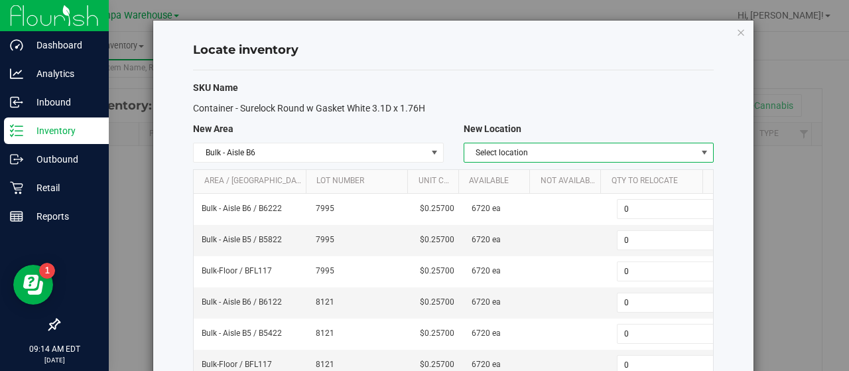
click at [585, 145] on span "Select location" at bounding box center [580, 152] width 232 height 19
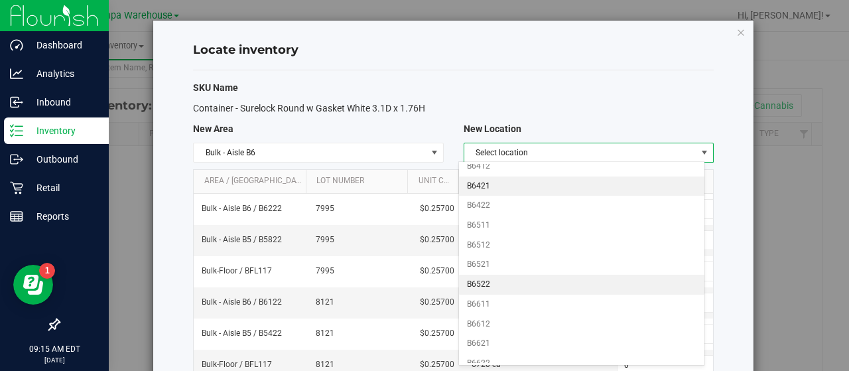
scroll to position [270, 0]
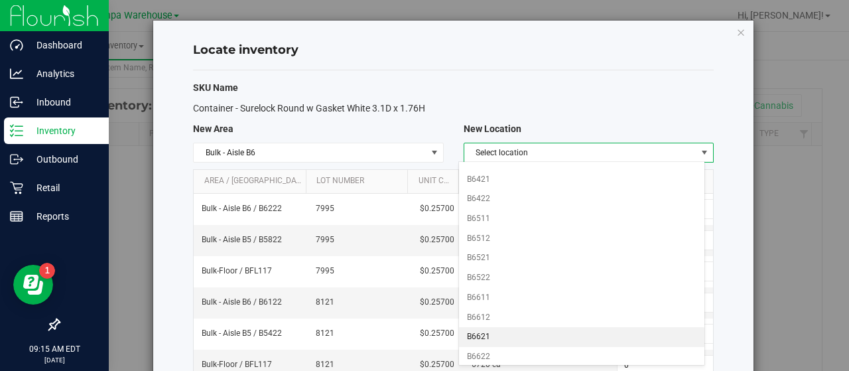
click at [485, 327] on li "B6621" at bounding box center [581, 337] width 245 height 20
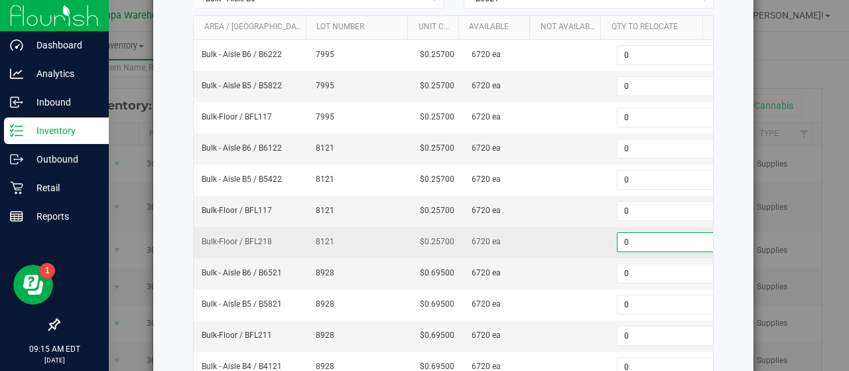
scroll to position [0, 5]
click at [617, 239] on span "0 0" at bounding box center [663, 242] width 99 height 20
click at [617, 239] on input "0" at bounding box center [663, 242] width 97 height 19
type input "6720"
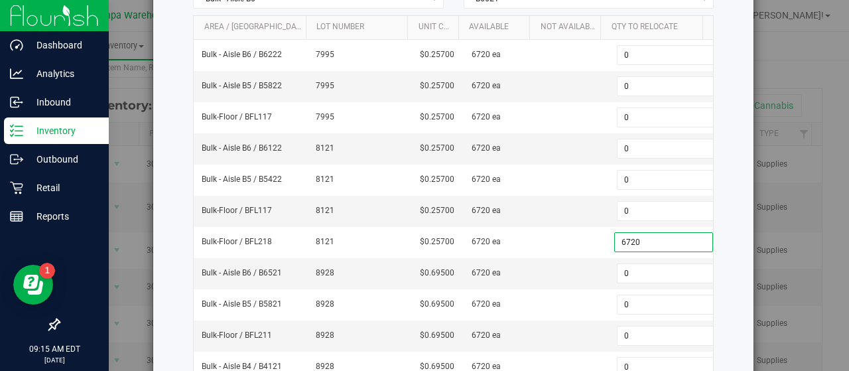
type input "6,720"
click at [715, 205] on div "Locate inventory SKU Name Container - Surelock Round w Gasket White 3.1D x 1.76…" at bounding box center [453, 168] width 600 height 602
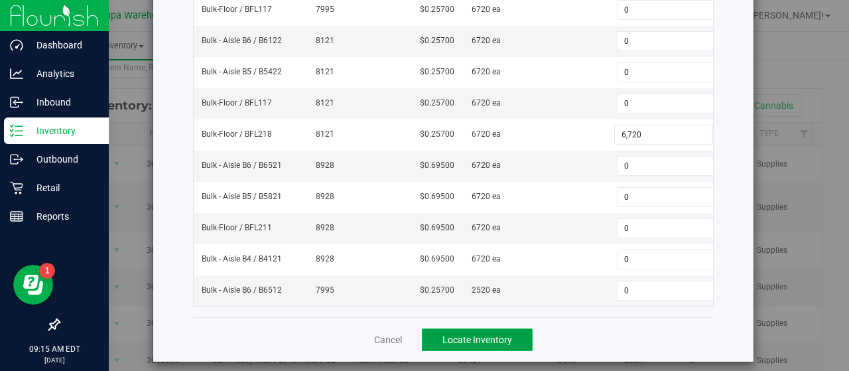
click at [468, 334] on span "Locate Inventory" at bounding box center [477, 339] width 70 height 11
